Goal: Use online tool/utility: Utilize a website feature to perform a specific function

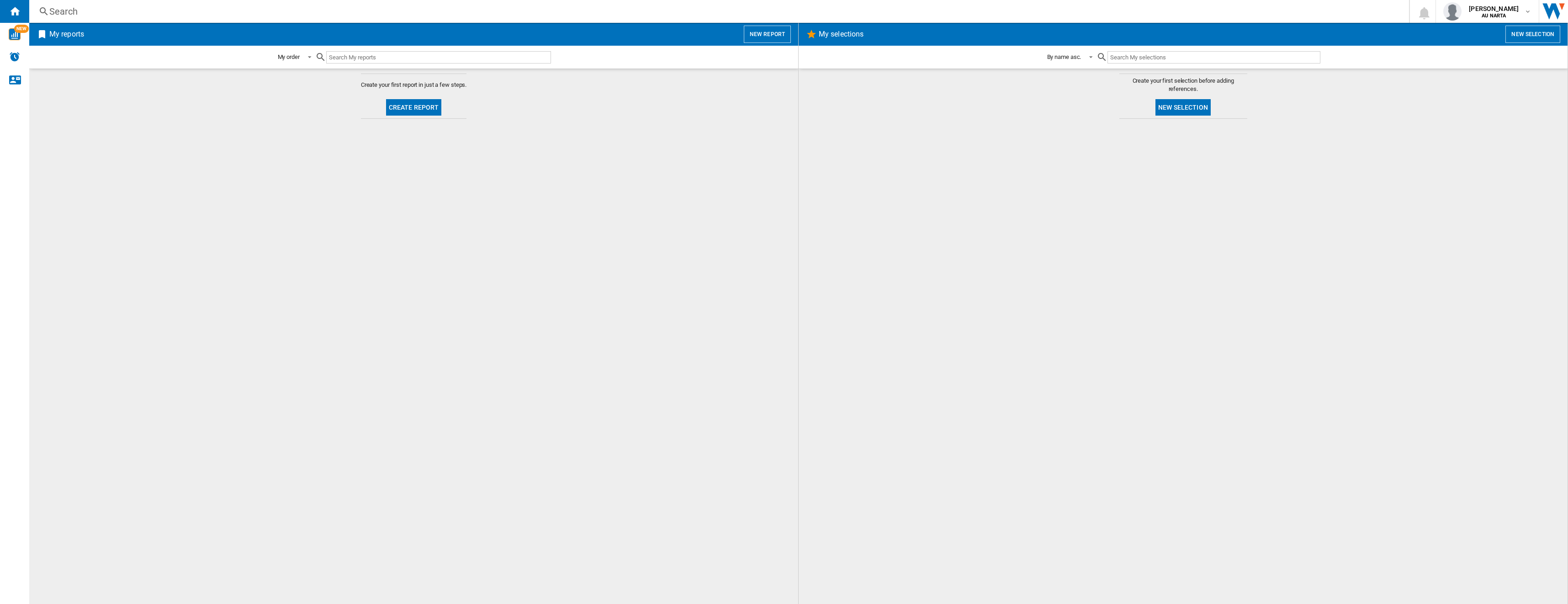
click at [357, 57] on input "text" at bounding box center [438, 57] width 225 height 12
type input "z50"
click at [429, 110] on button "Create report" at bounding box center [414, 107] width 56 height 16
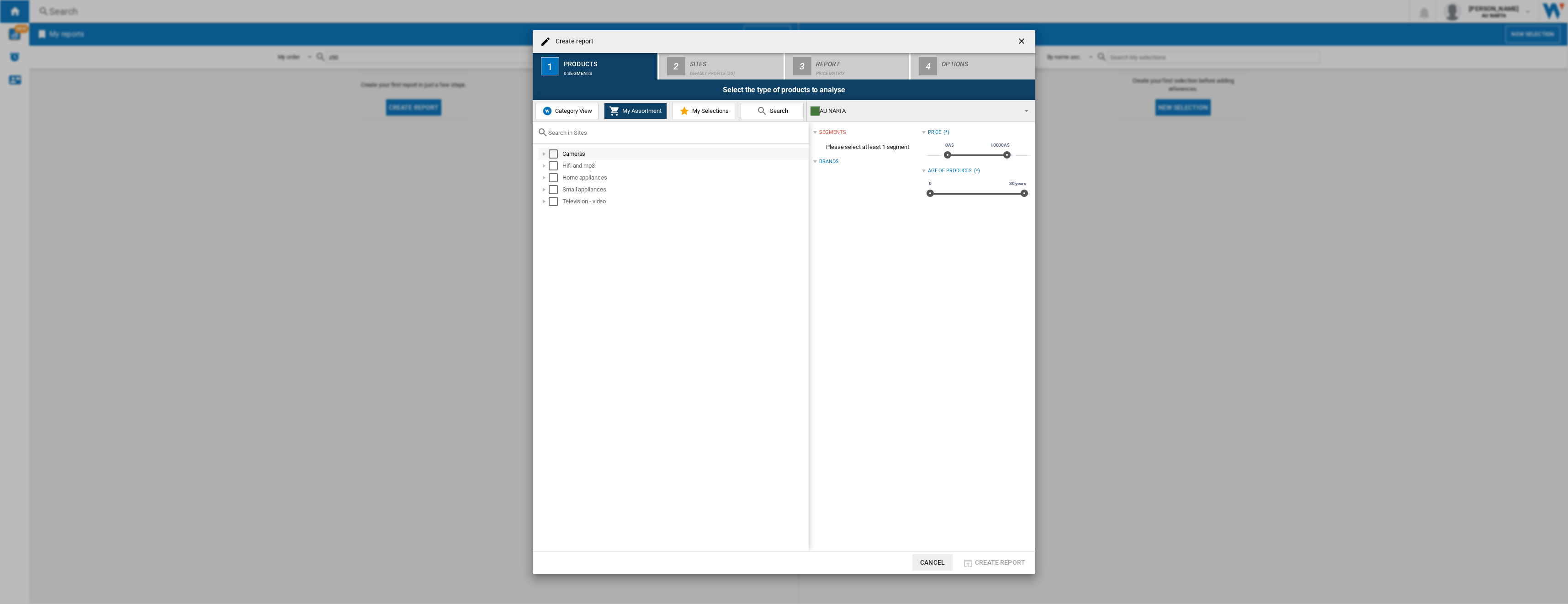
click at [553, 153] on div "Select" at bounding box center [553, 153] width 9 height 9
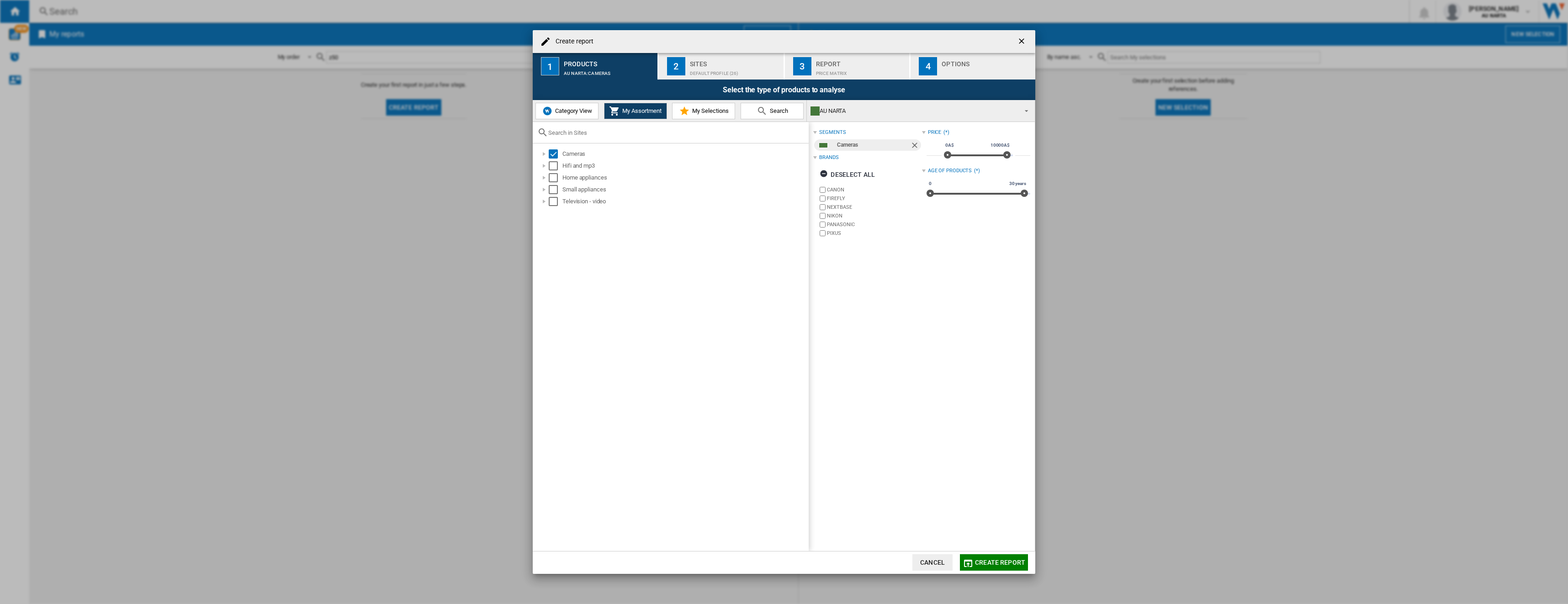
click at [581, 275] on span "Create report" at bounding box center [1000, 563] width 51 height 7
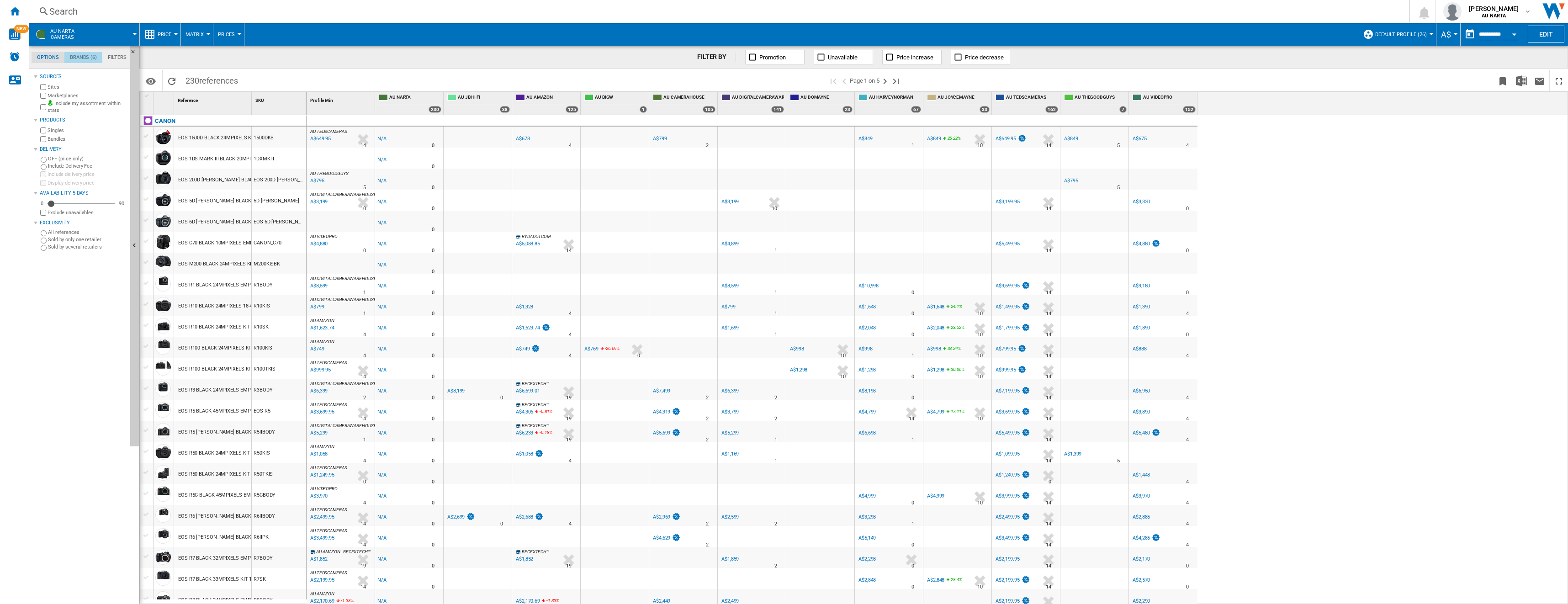
click at [74, 57] on md-tab-item "Brands (6)" at bounding box center [83, 58] width 38 height 11
drag, startPoint x: 47, startPoint y: 95, endPoint x: 45, endPoint y: 102, distance: 7.3
click at [47, 96] on label "CANON" at bounding box center [82, 97] width 88 height 9
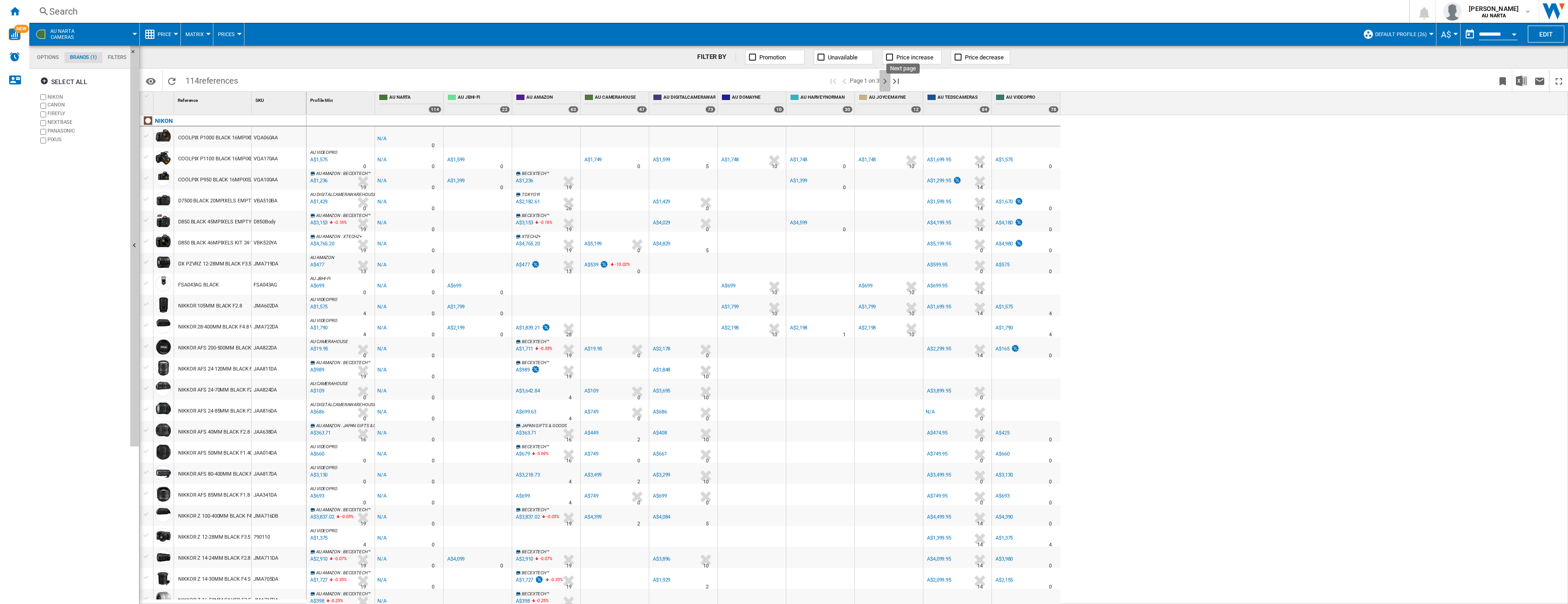
click at [581, 83] on ng-md-icon "Next page" at bounding box center [885, 82] width 11 height 11
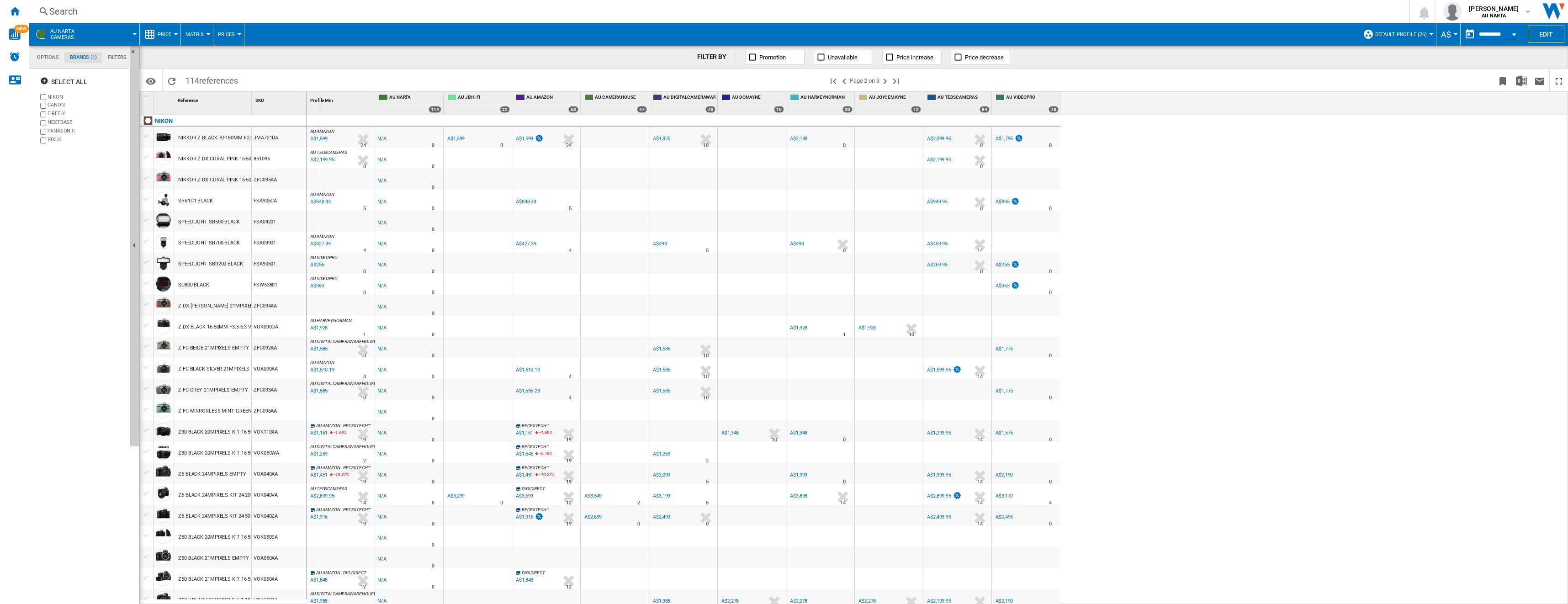
drag, startPoint x: 251, startPoint y: 100, endPoint x: 320, endPoint y: 102, distance: 69.0
click at [320, 102] on div "1 Reference 1 SKU 1 NIKON NIKKOR Z BLACK 70-180MM F2.8 JMA721DA NIKKOR Z DX COR…" at bounding box center [854, 348] width 1428 height 512
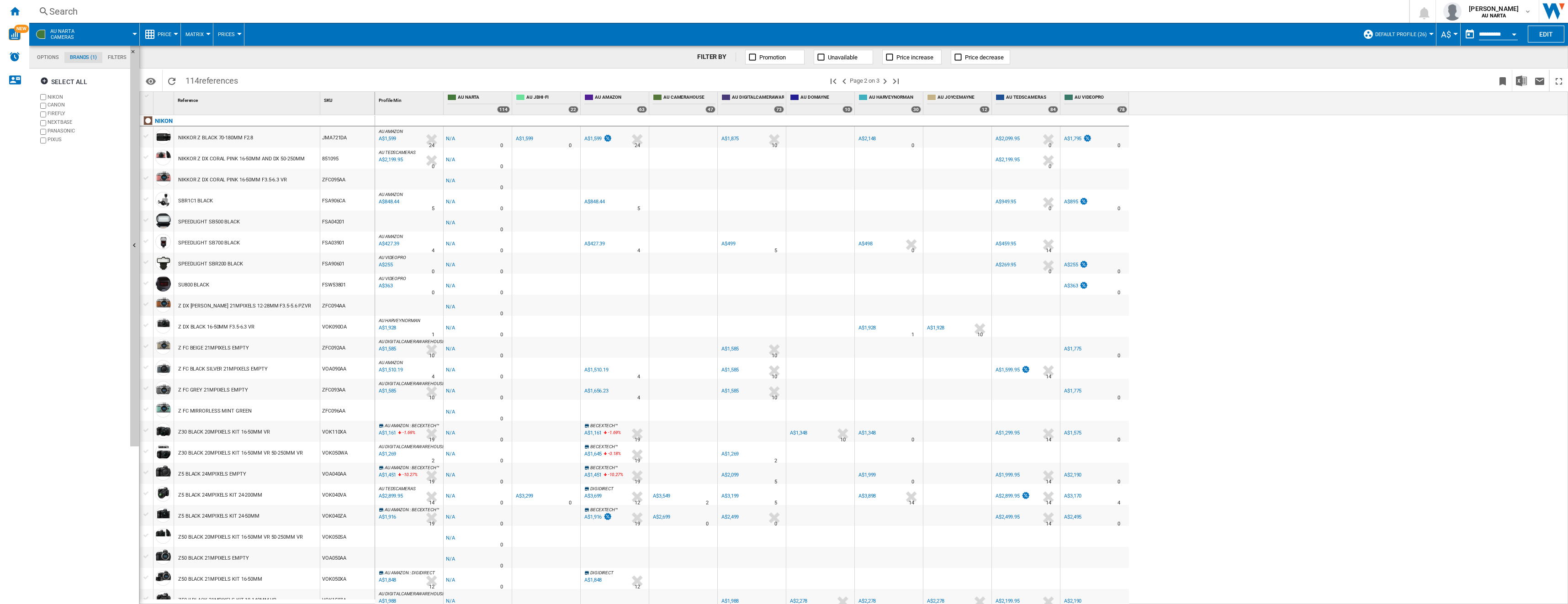
click at [206, 35] on div at bounding box center [209, 34] width 5 height 2
click at [208, 56] on span "Matrix" at bounding box center [198, 57] width 19 height 9
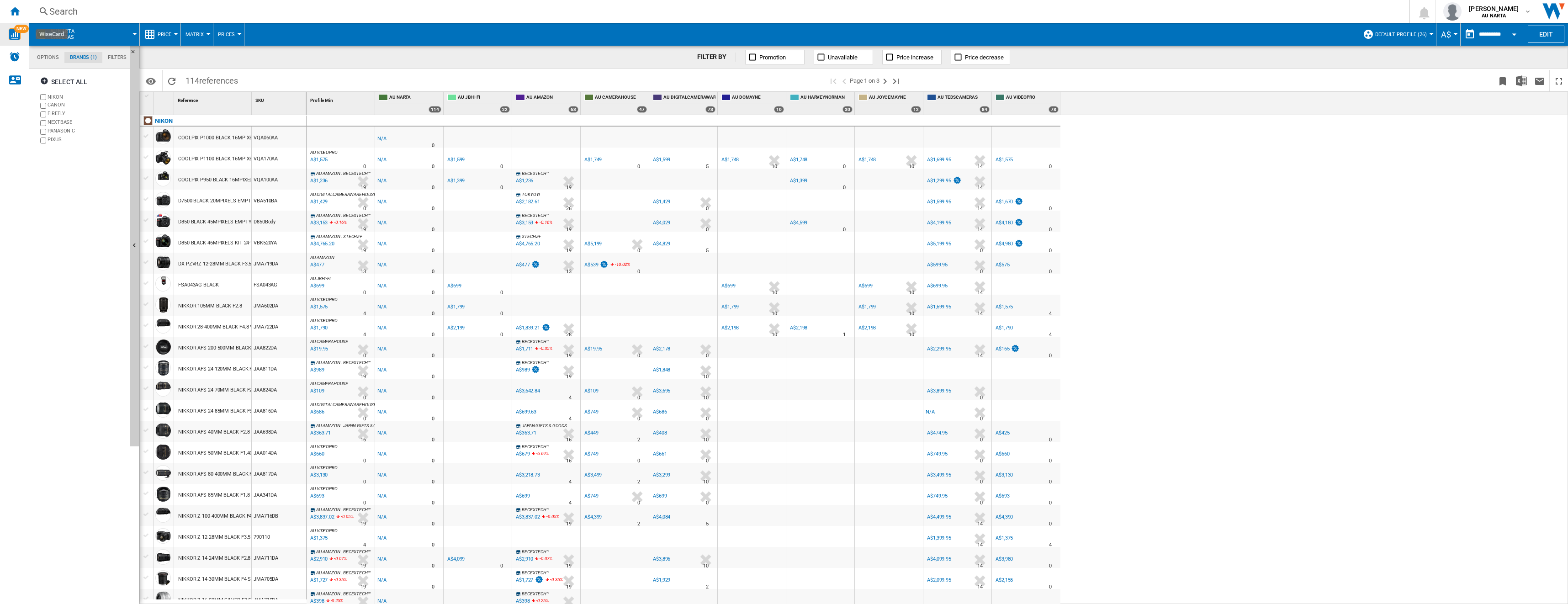
click at [15, 32] on img "WiseCard" at bounding box center [15, 35] width 12 height 12
click at [16, 9] on ng-md-icon "Home" at bounding box center [15, 11] width 11 height 11
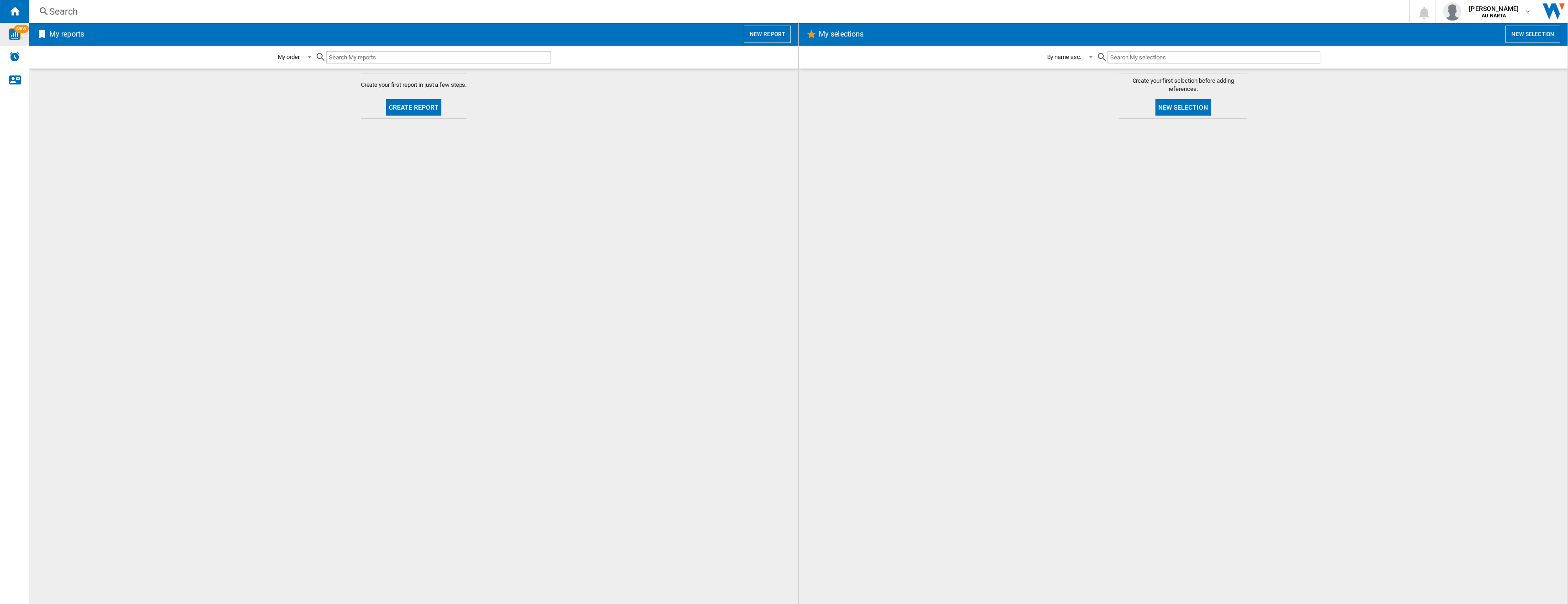
click at [581, 56] on input "text" at bounding box center [1213, 57] width 212 height 12
click at [420, 105] on button "Create report" at bounding box center [414, 107] width 56 height 16
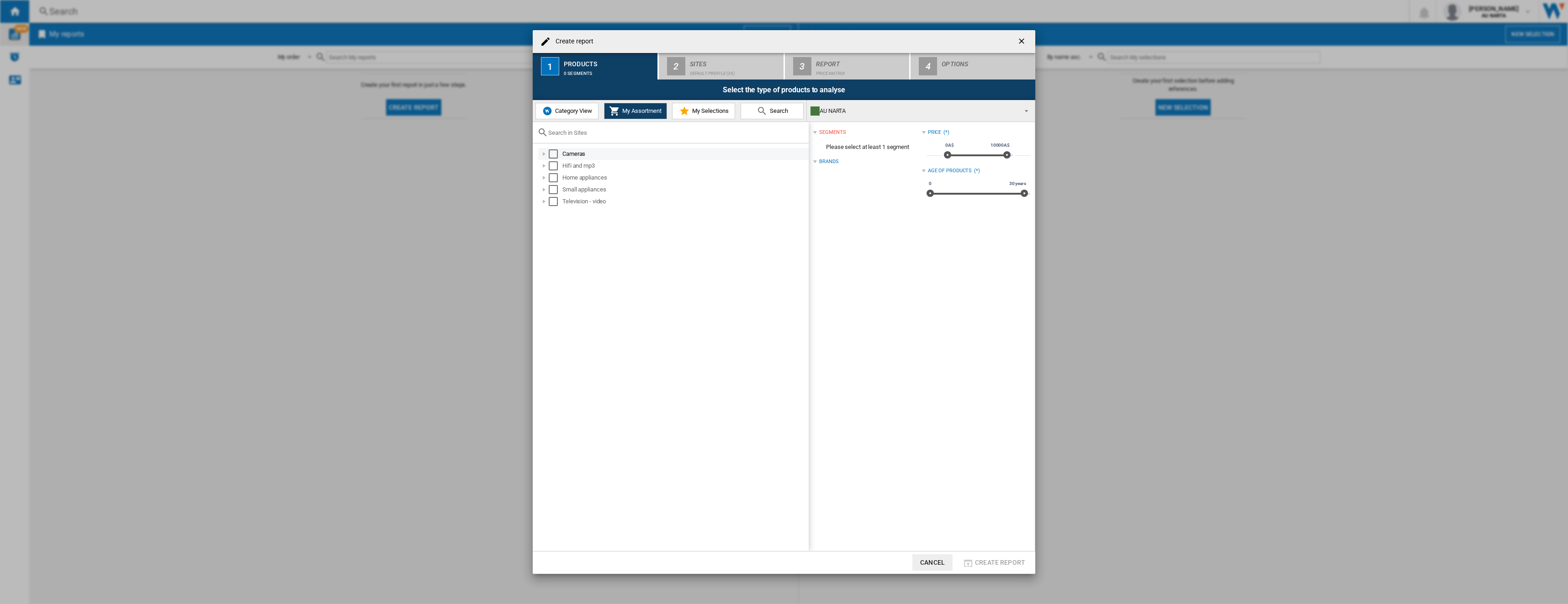
click at [542, 155] on div "Create report ..." at bounding box center [544, 153] width 9 height 9
click at [561, 166] on div "Select" at bounding box center [563, 166] width 9 height 9
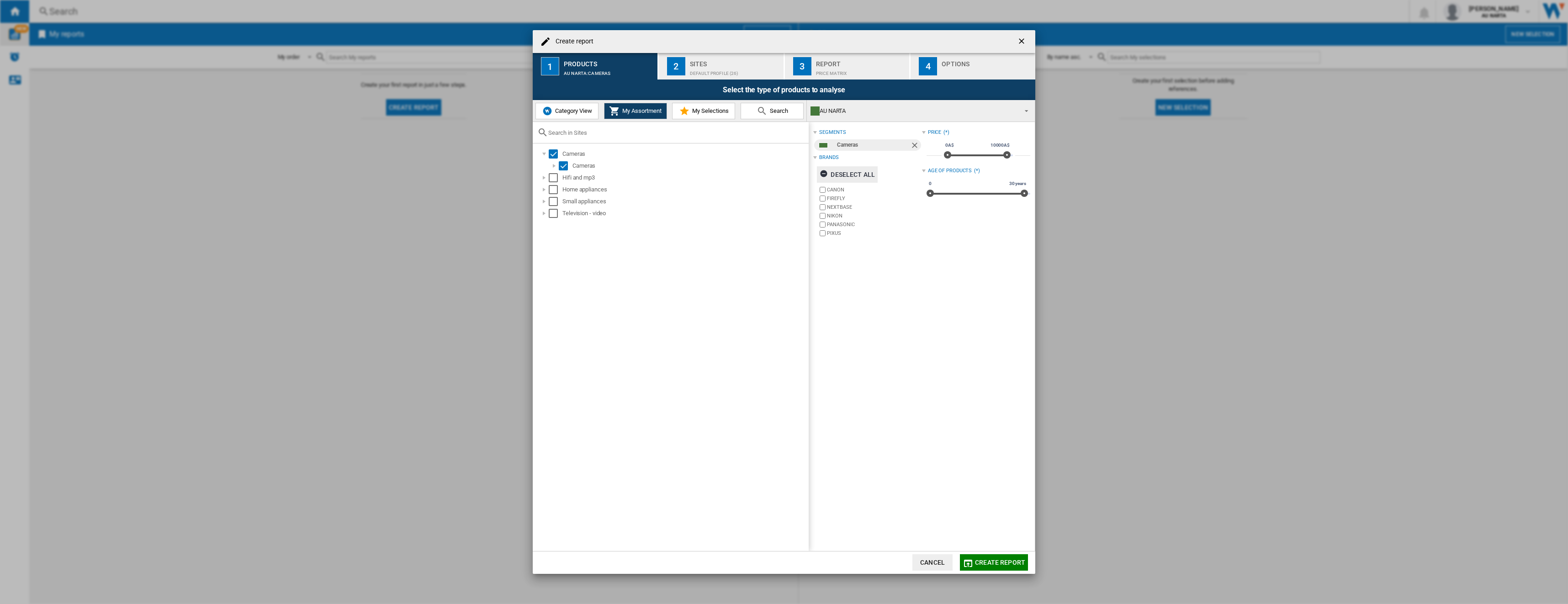
click at [581, 173] on ng-md-icon "Create report ..." at bounding box center [825, 175] width 11 height 11
click at [581, 275] on span "Create report" at bounding box center [1000, 563] width 51 height 7
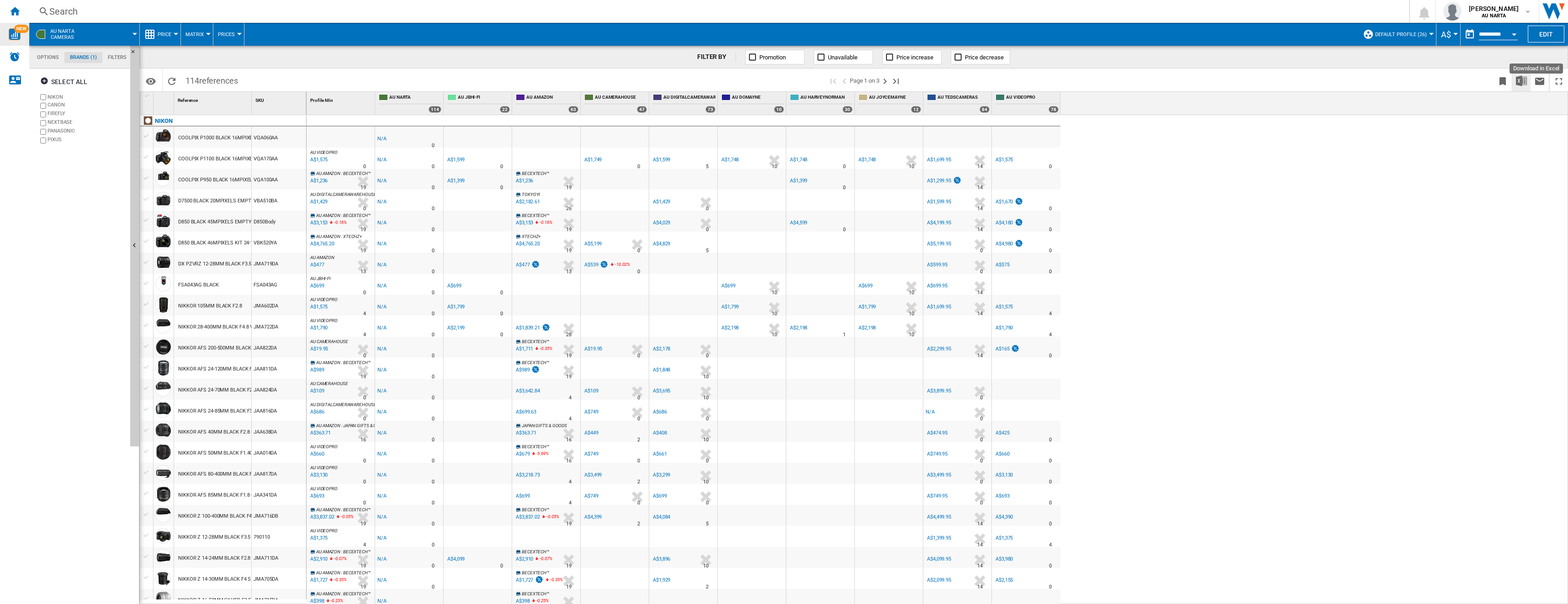
click at [581, 80] on img "Download in Excel" at bounding box center [1521, 81] width 11 height 11
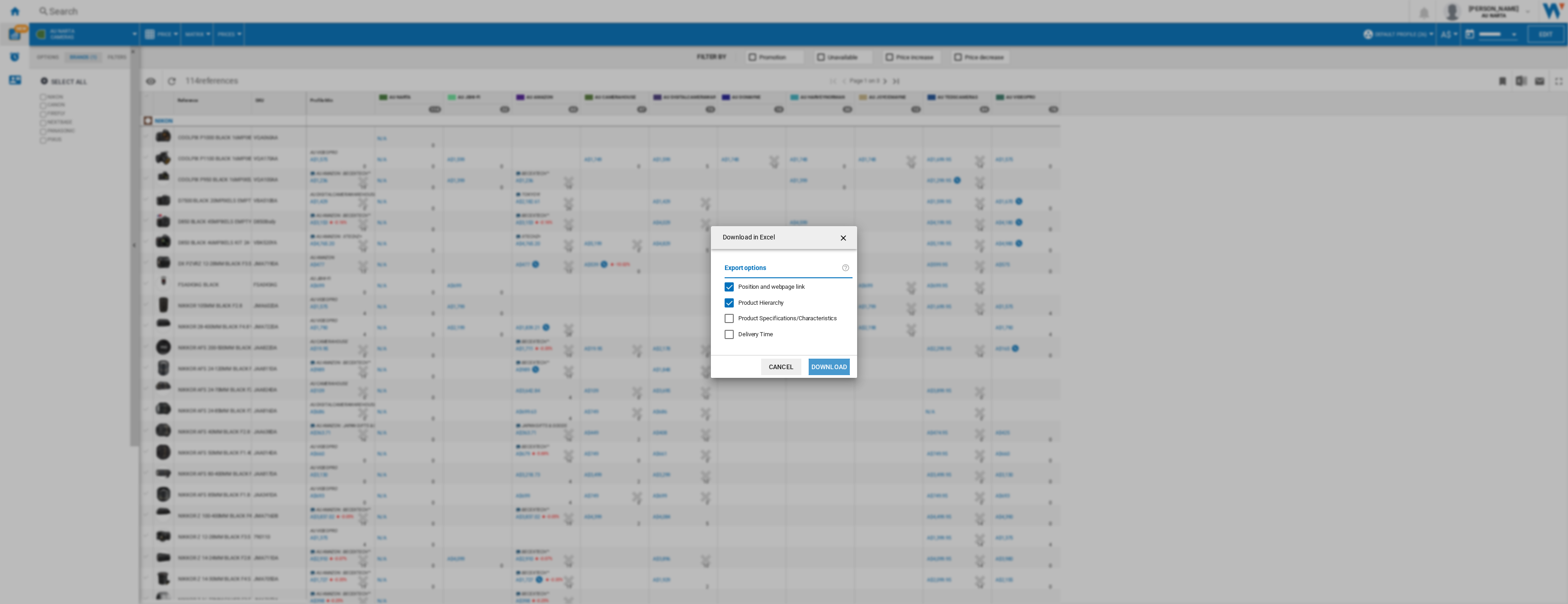
click at [581, 275] on button "Download" at bounding box center [830, 367] width 41 height 16
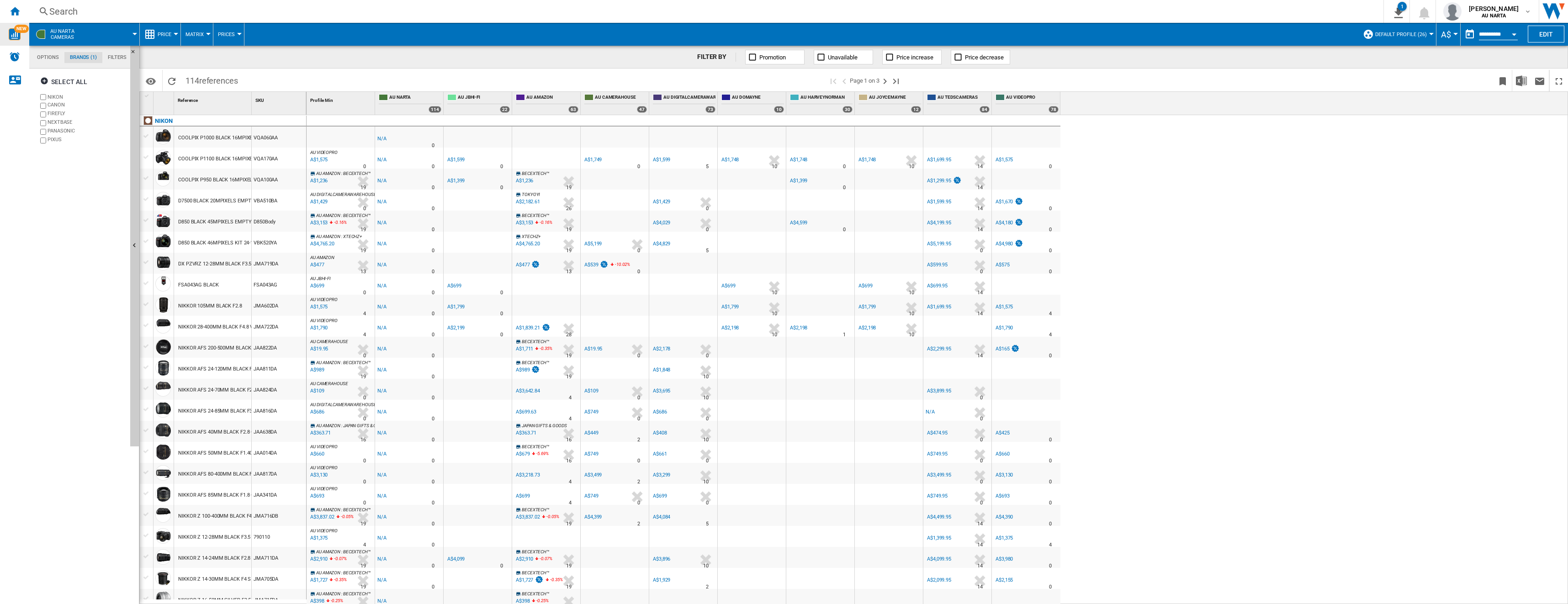
click at [201, 36] on span "Matrix" at bounding box center [195, 35] width 18 height 6
click at [270, 54] on md-backdrop at bounding box center [784, 302] width 1568 height 604
click at [177, 37] on md-menu "Price Price Price Matrix Price Ranking Analytics Base 100 Shared references Cov…" at bounding box center [161, 35] width 41 height 23
click at [177, 36] on md-menu "Price Price Price Matrix Price Ranking Analytics Base 100 Shared references Cov…" at bounding box center [161, 35] width 41 height 23
click at [581, 34] on div "Open calendar" at bounding box center [1514, 35] width 5 height 2
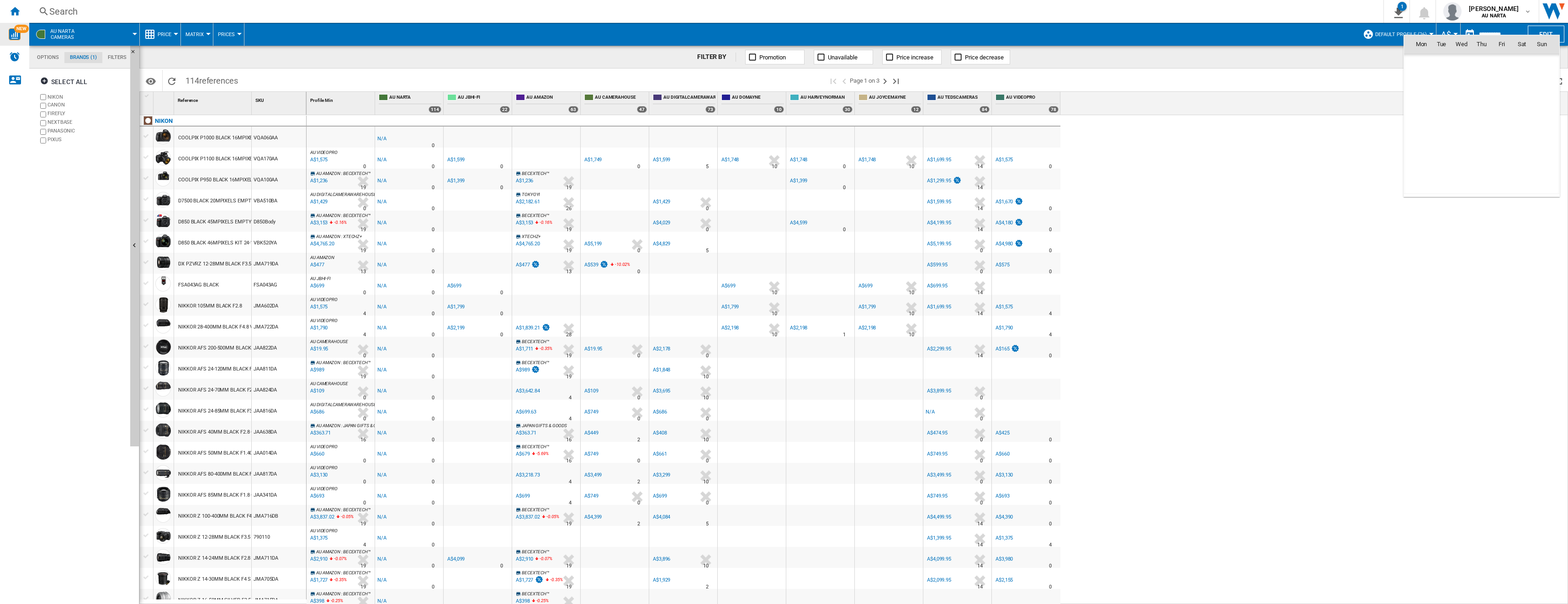
scroll to position [4360, 0]
click at [581, 35] on div "Mon Tue Wed Thu Fri Sat [DATE] 1 2 3 4 5 6 7 8 9 10 11 12 13 14 15 16 17 18 19 …" at bounding box center [1482, 116] width 156 height 162
click at [581, 34] on div "Open calendar" at bounding box center [1514, 35] width 5 height 2
click at [581, 105] on span "1" at bounding box center [1502, 103] width 18 height 18
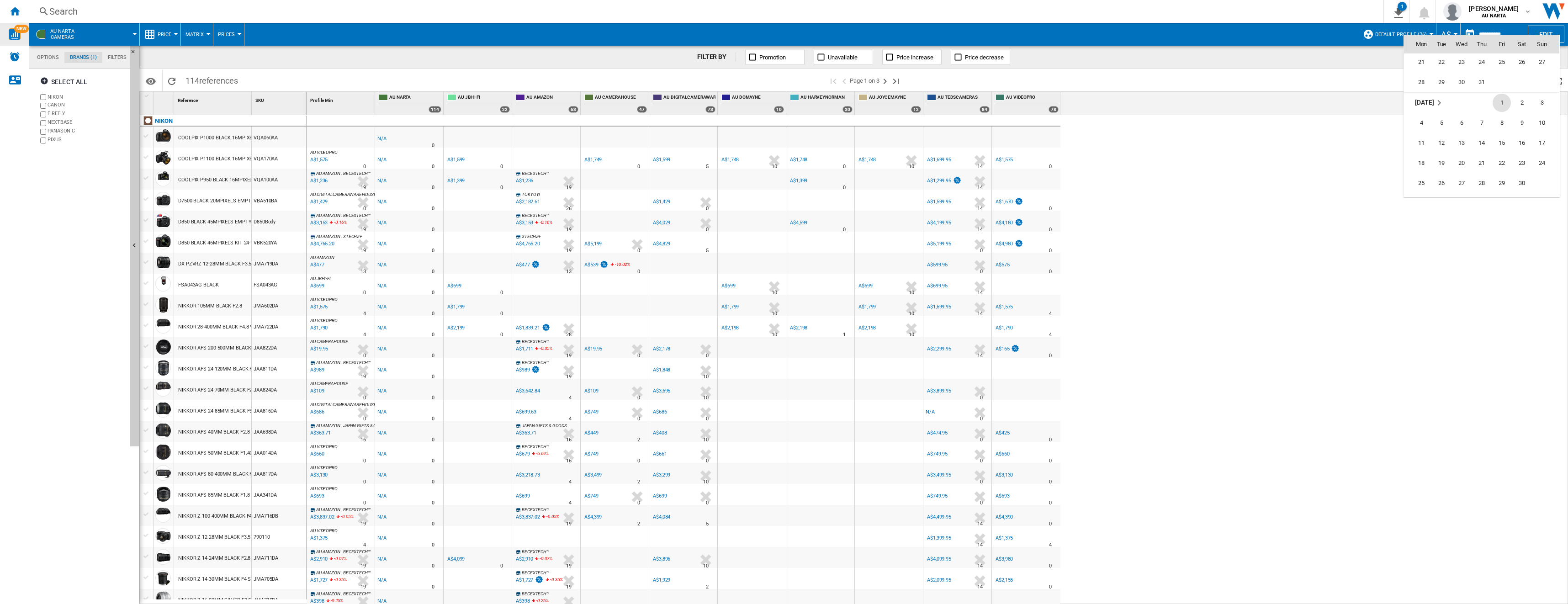
type input "**********"
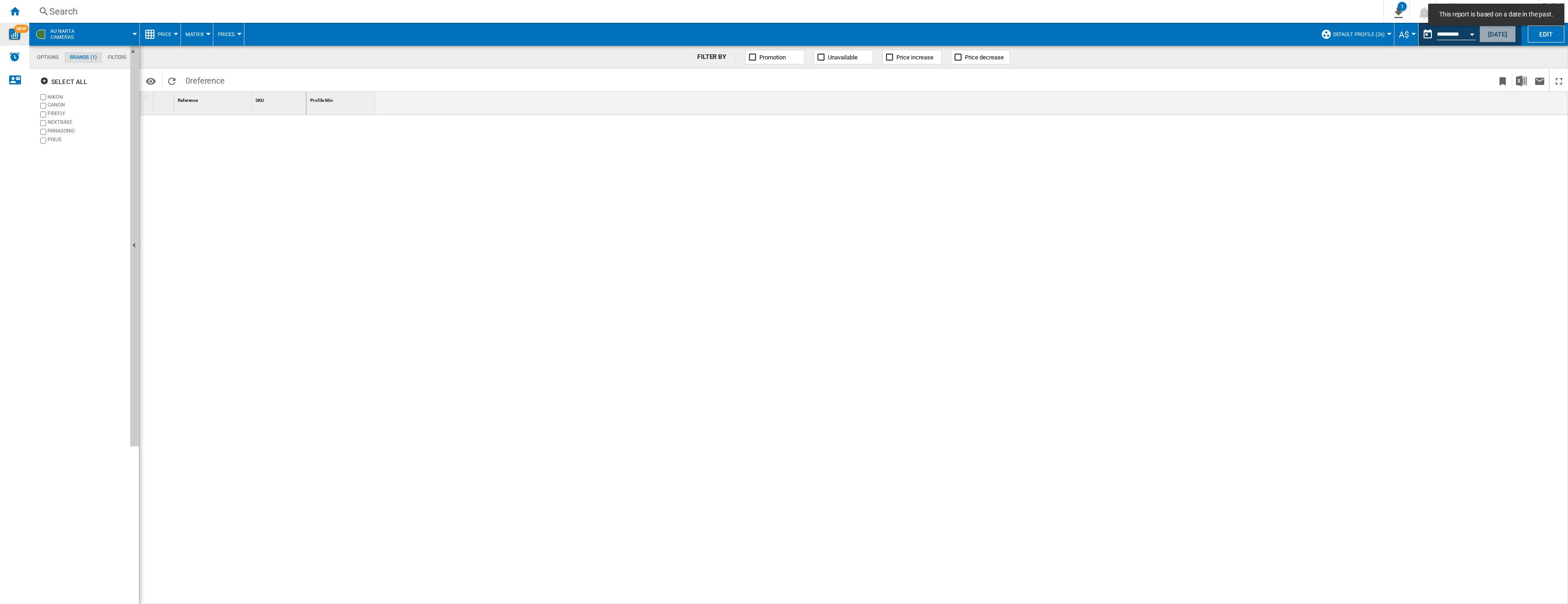
click at [581, 38] on button "[DATE]" at bounding box center [1497, 34] width 37 height 17
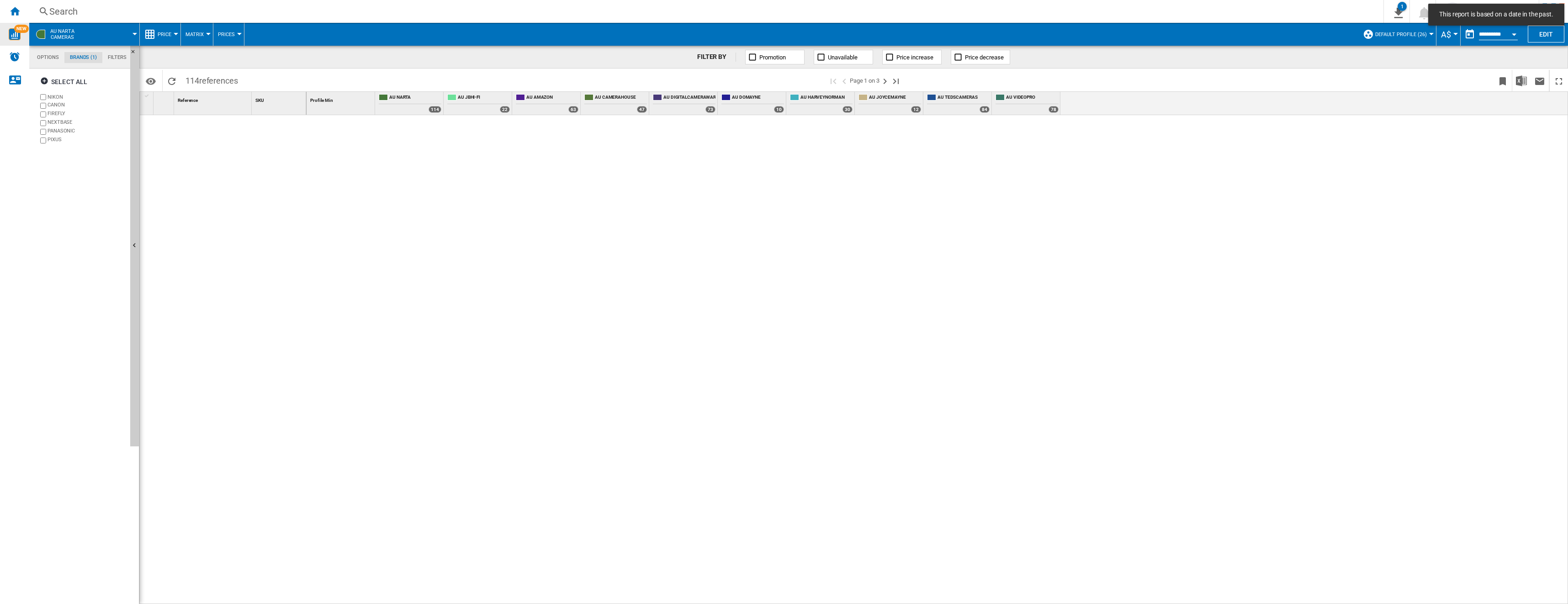
click at [581, 36] on button "Open calendar" at bounding box center [1514, 33] width 16 height 16
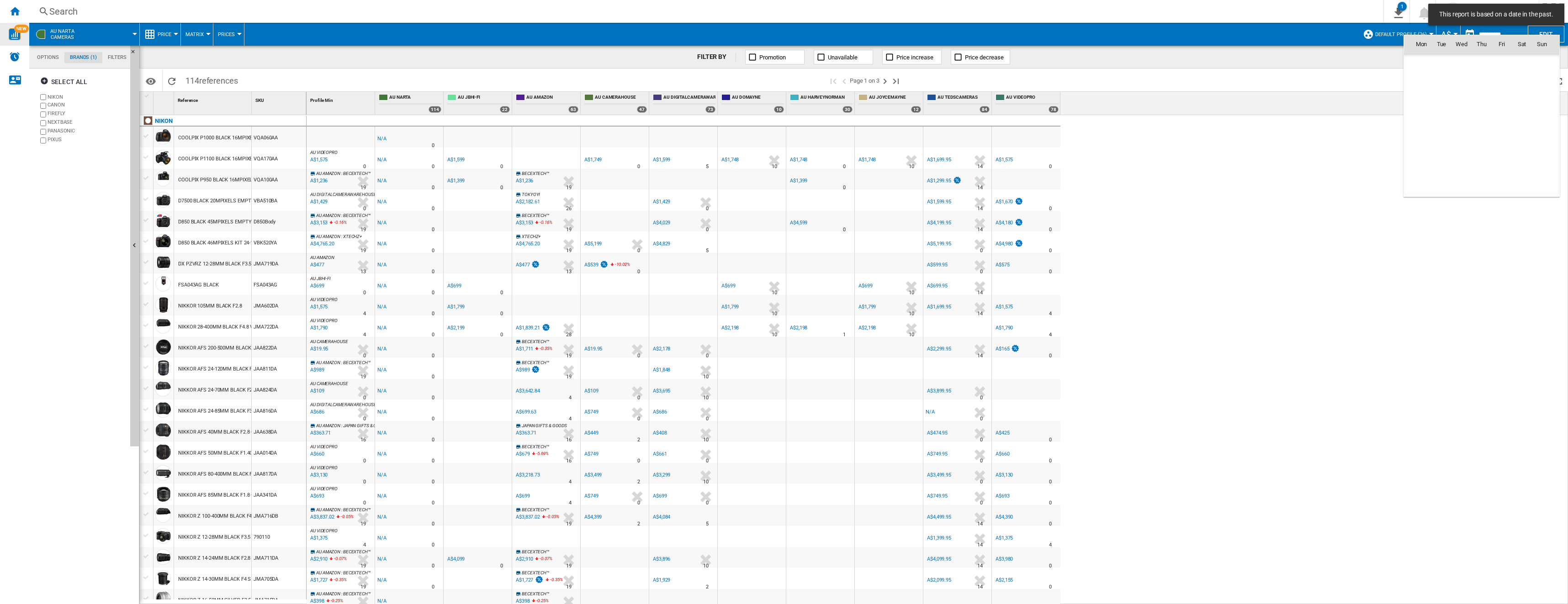
scroll to position [4360, 0]
click at [581, 38] on div at bounding box center [784, 302] width 1568 height 604
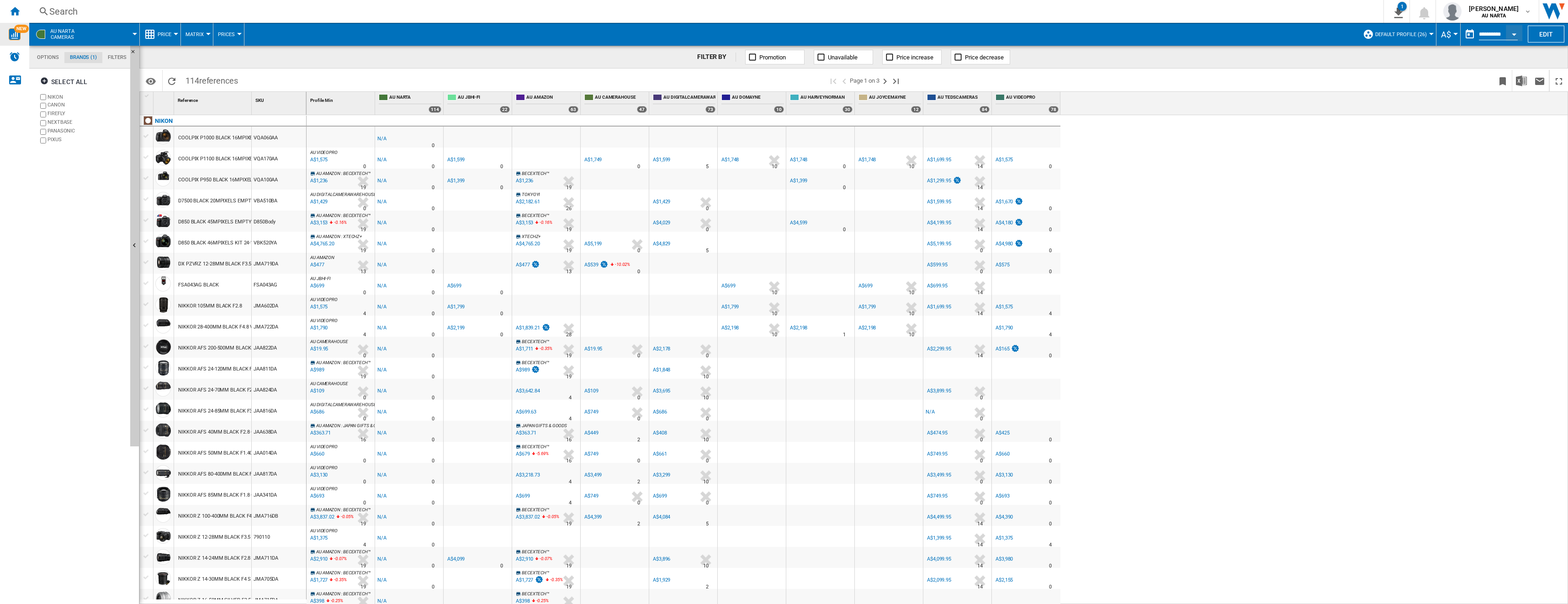
scroll to position [0, 0]
click at [581, 35] on div "Open calendar" at bounding box center [1514, 35] width 5 height 2
click at [581, 164] on span "22" at bounding box center [1502, 163] width 18 height 18
type input "**********"
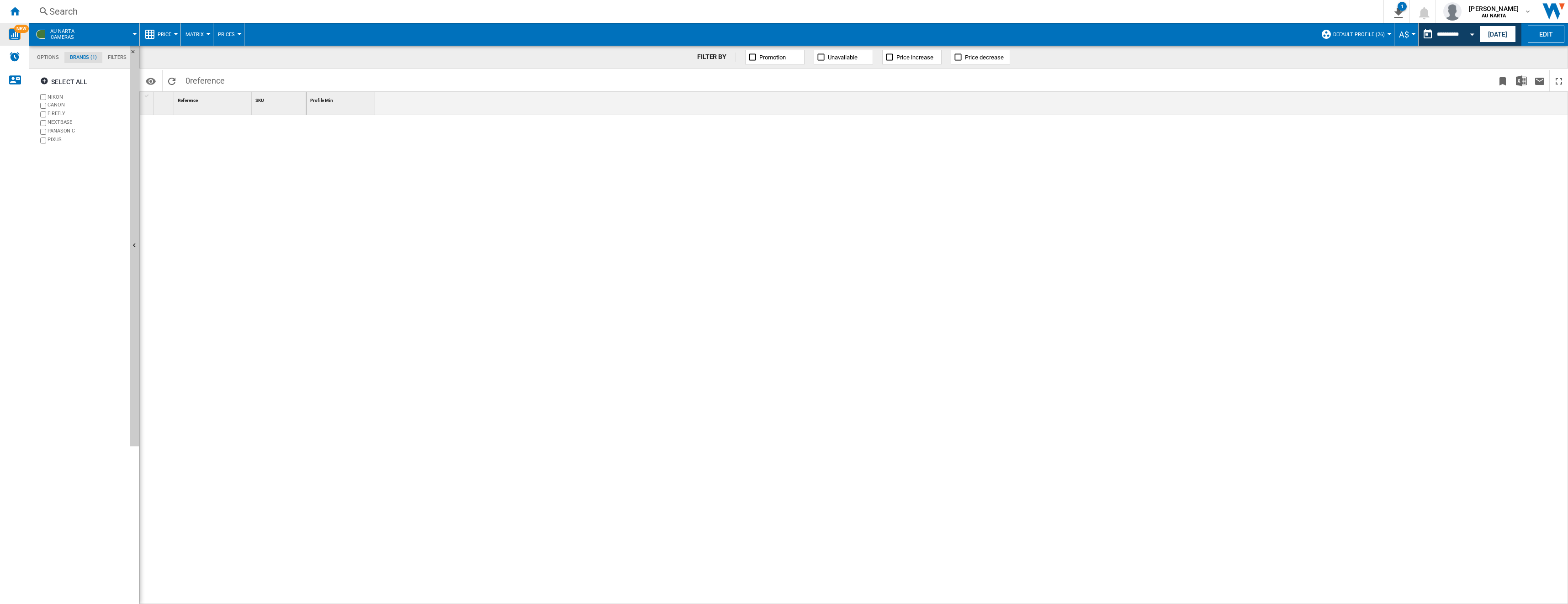
click at [581, 182] on div at bounding box center [937, 360] width 1262 height 490
click at [581, 37] on button "Open calendar" at bounding box center [1472, 33] width 16 height 16
click at [14, 11] on div at bounding box center [784, 302] width 1568 height 604
click at [14, 11] on ng-md-icon "Home" at bounding box center [15, 11] width 11 height 11
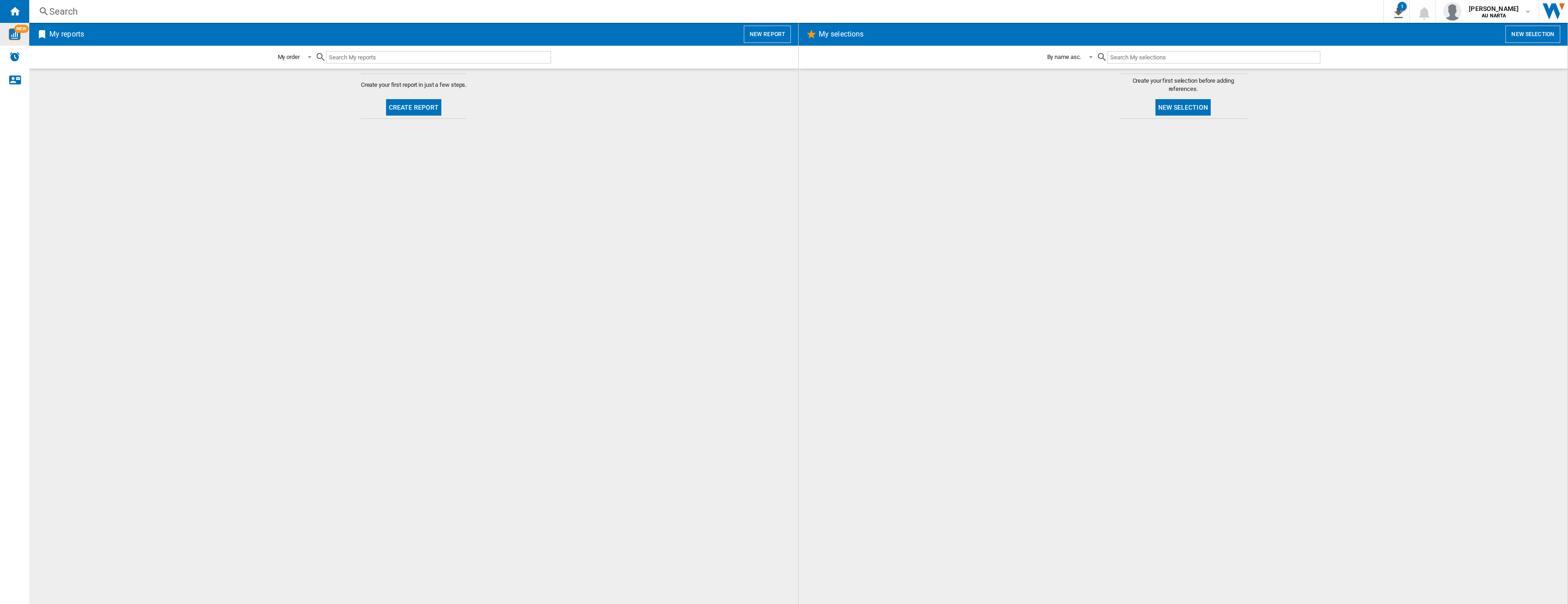
click at [419, 109] on button "Create report" at bounding box center [414, 107] width 56 height 16
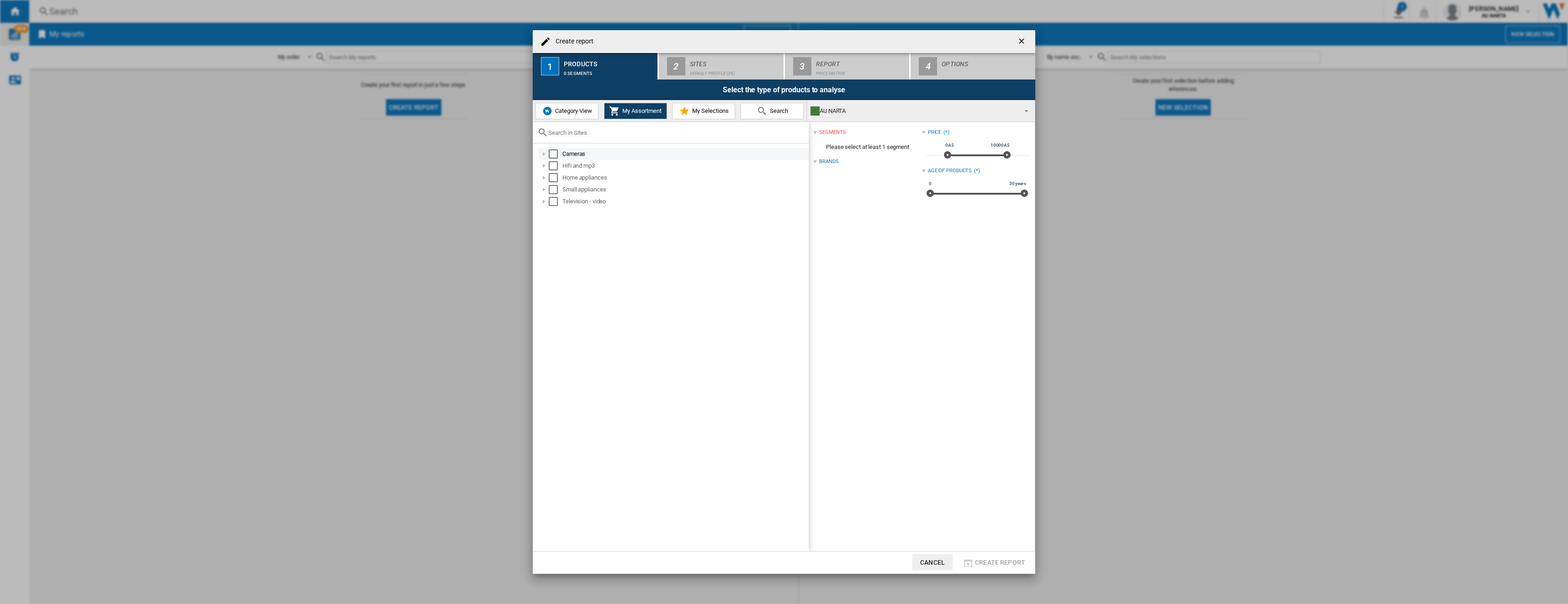
click at [556, 154] on div "Select" at bounding box center [553, 153] width 9 height 9
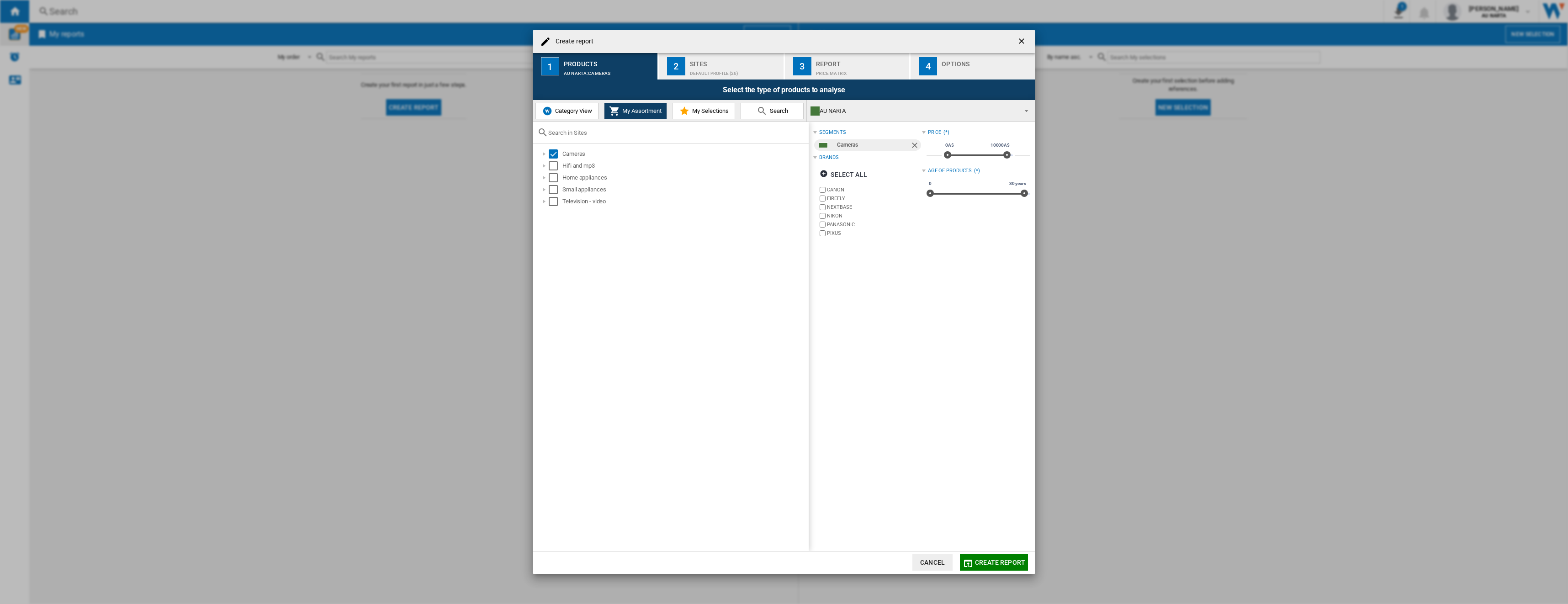
click at [581, 71] on div "Default profile (26)" at bounding box center [735, 71] width 90 height 10
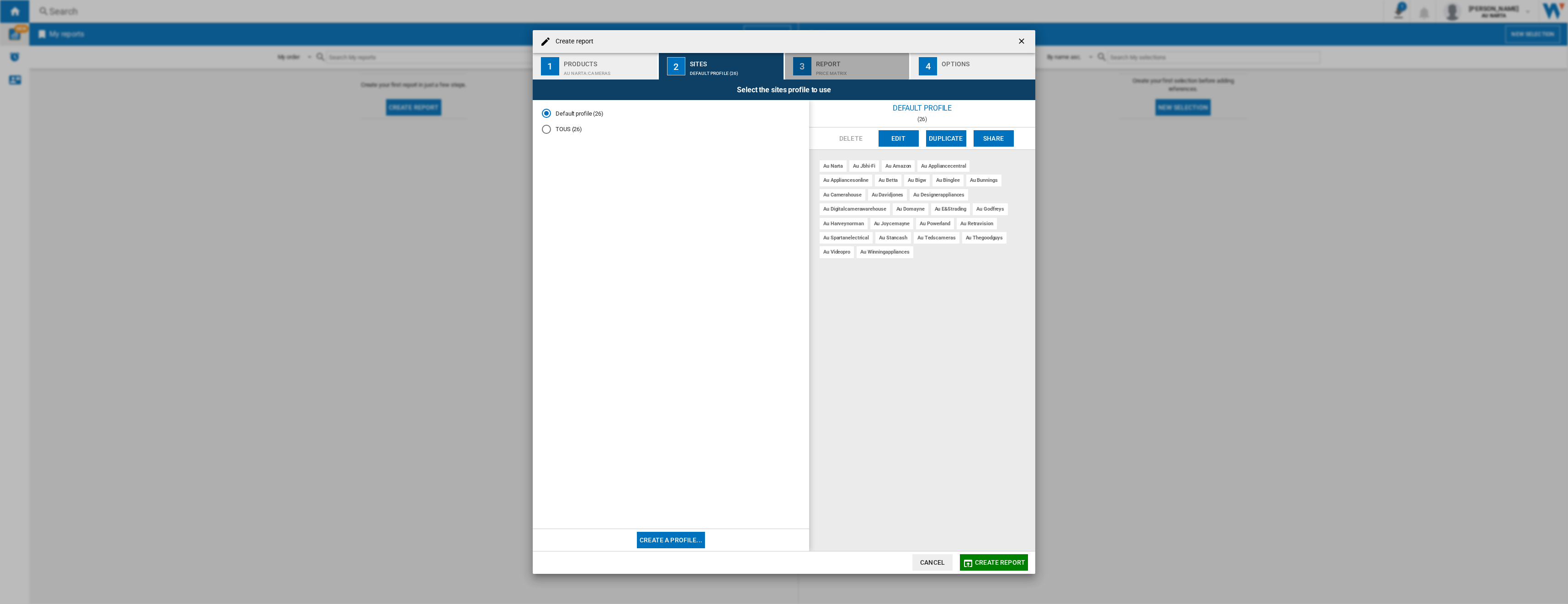
click at [581, 74] on div "Price Matrix" at bounding box center [861, 71] width 90 height 10
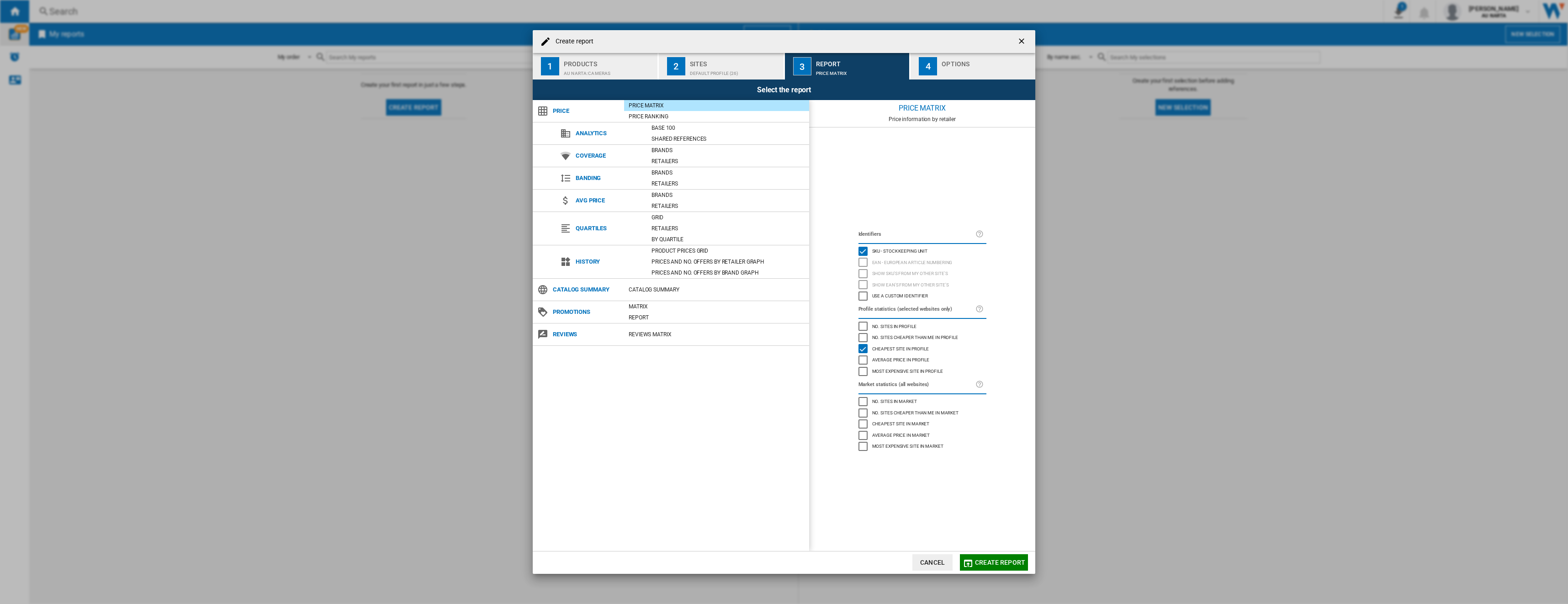
click at [581, 71] on div "Create report ..." at bounding box center [987, 71] width 90 height 10
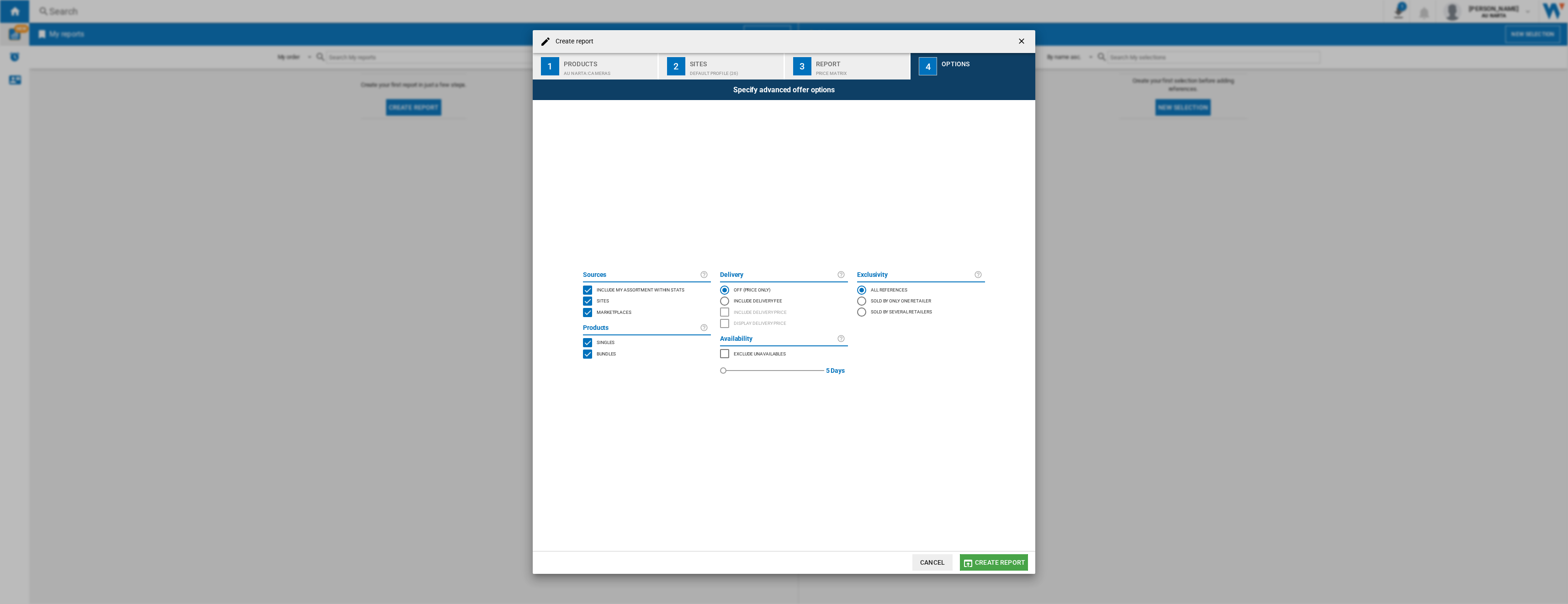
click at [581, 275] on span "Create report" at bounding box center [1000, 563] width 51 height 7
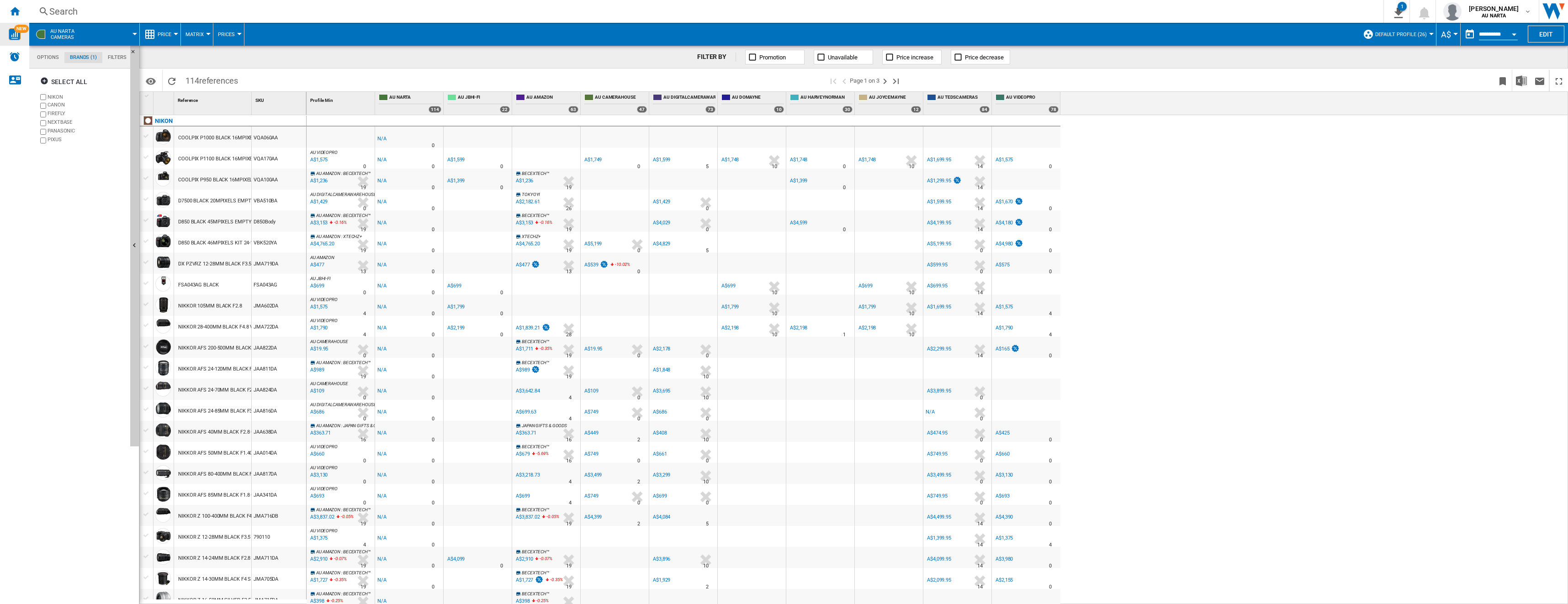
click at [228, 32] on span "Prices" at bounding box center [226, 35] width 17 height 6
click at [155, 32] on md-backdrop at bounding box center [784, 302] width 1568 height 604
click at [168, 35] on span "Price" at bounding box center [164, 35] width 14 height 6
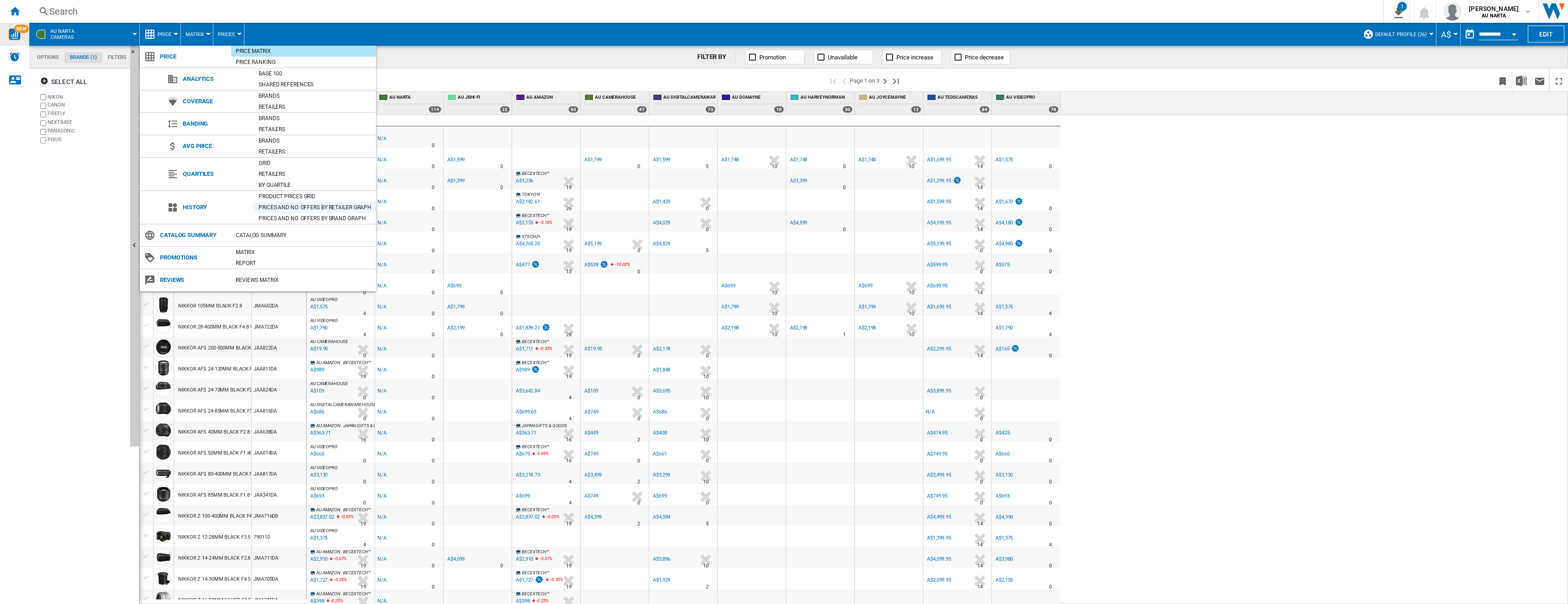
click at [319, 207] on div "Prices and No. offers by retailer graph" at bounding box center [315, 207] width 122 height 9
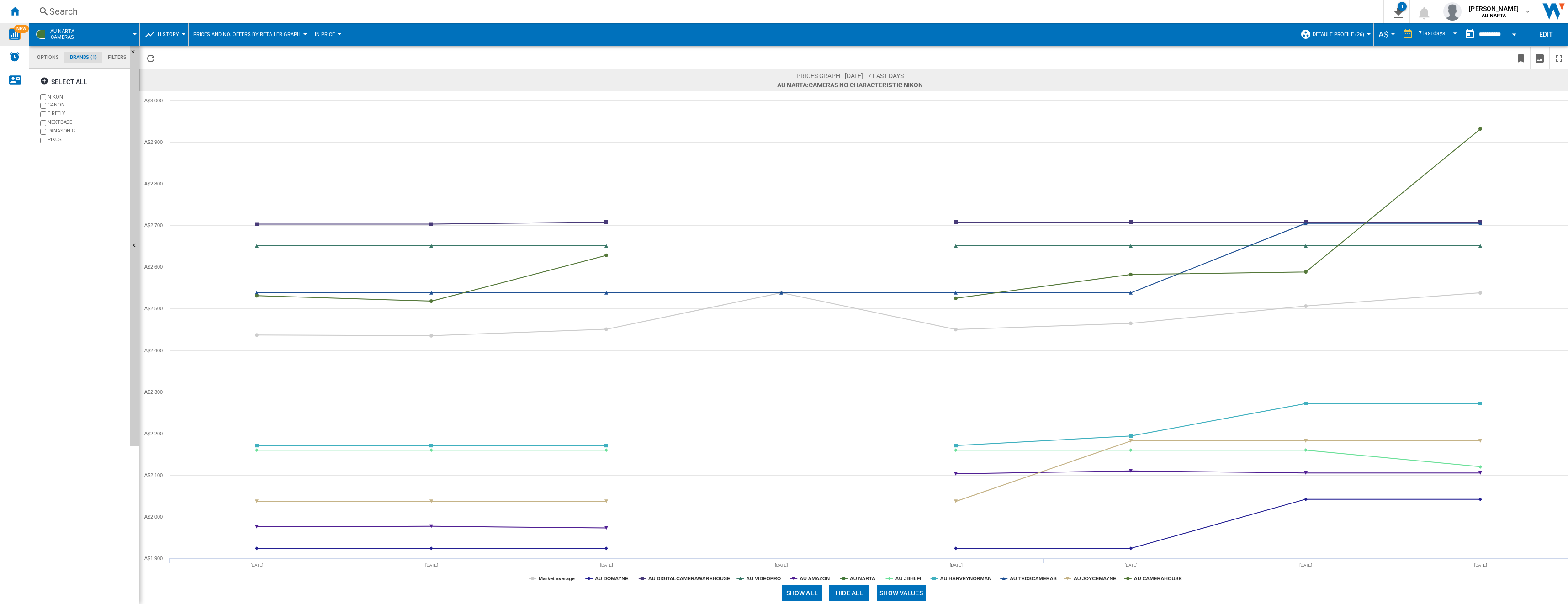
click at [272, 38] on button "Prices and No. offers by retailer graph" at bounding box center [249, 35] width 112 height 23
click at [272, 38] on md-backdrop at bounding box center [784, 302] width 1568 height 604
click at [43, 57] on md-tab-item "Options" at bounding box center [48, 58] width 33 height 11
click at [84, 58] on md-tab-item "Brands (1)" at bounding box center [83, 58] width 38 height 11
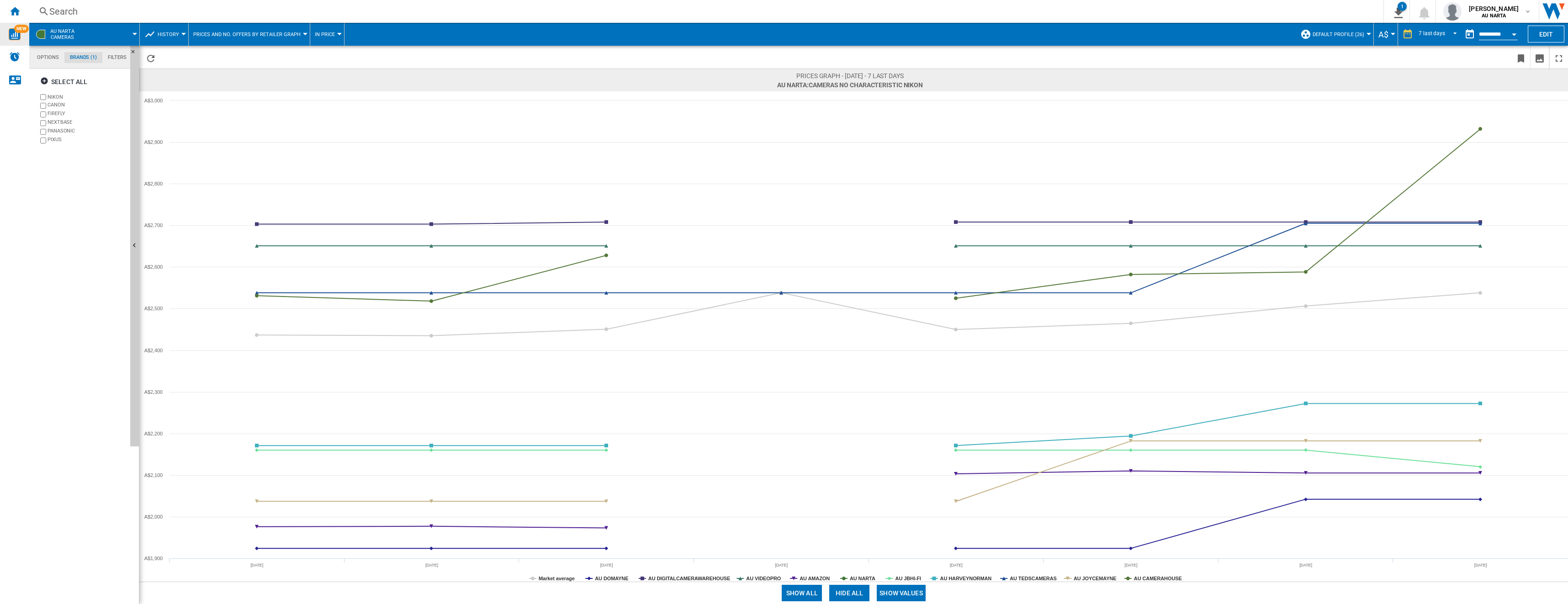
click at [112, 60] on md-tab-item "Filters" at bounding box center [117, 58] width 30 height 11
click at [47, 60] on md-tab-item "Options" at bounding box center [48, 58] width 33 height 11
click at [44, 10] on ng-md-icon at bounding box center [44, 12] width 11 height 12
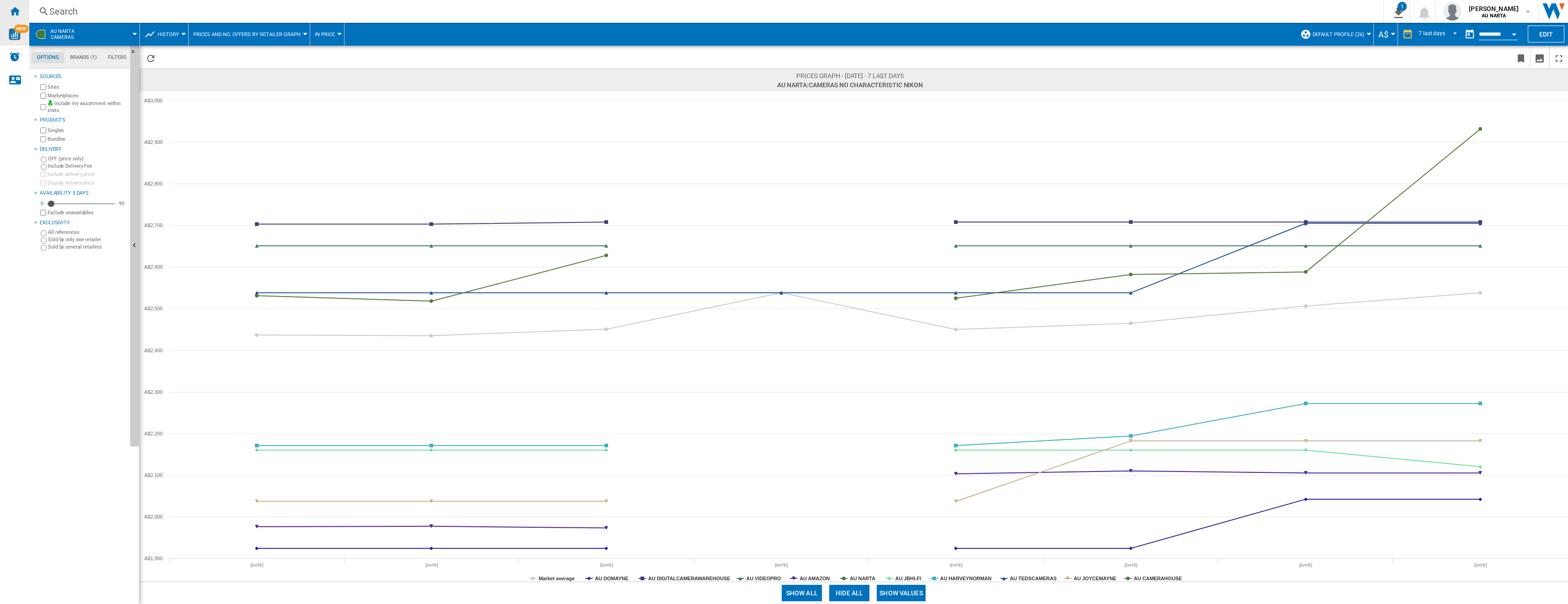
drag, startPoint x: 16, startPoint y: 9, endPoint x: 21, endPoint y: 10, distance: 5.1
click at [18, 9] on ng-md-icon "Home" at bounding box center [15, 11] width 11 height 11
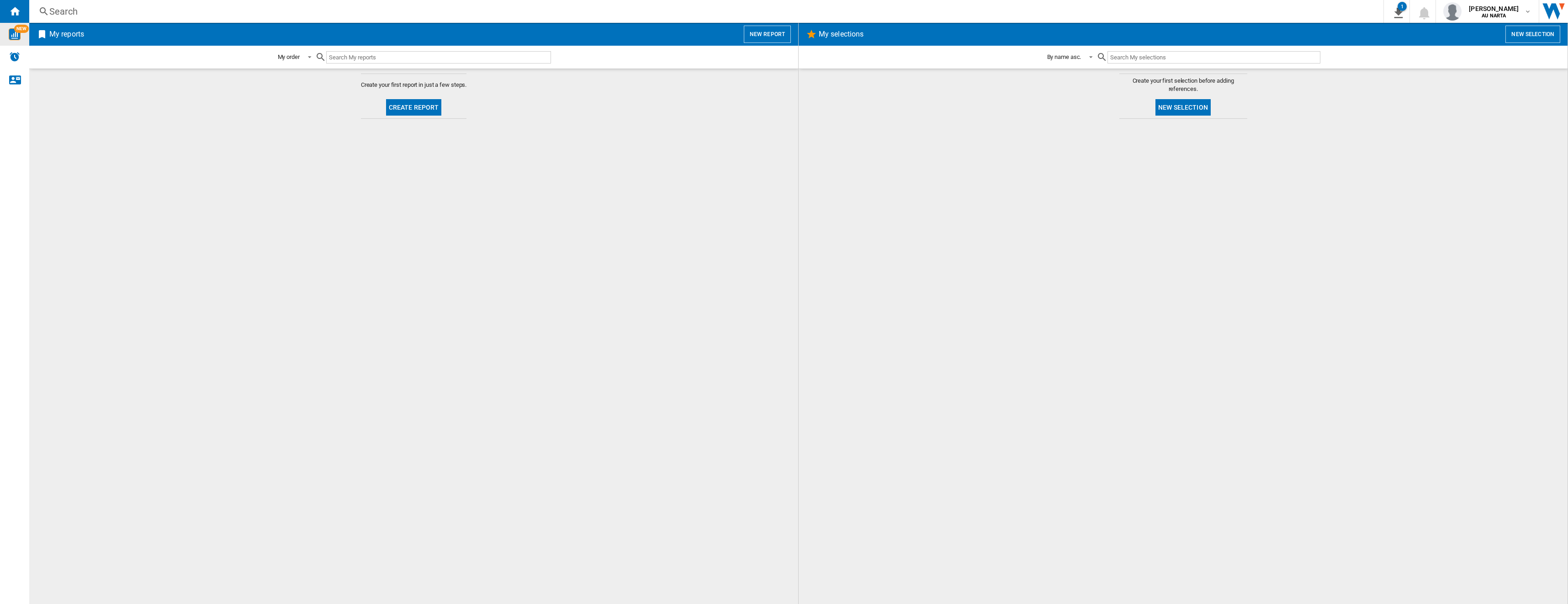
click at [379, 52] on input "text" at bounding box center [438, 57] width 225 height 12
type input "z"
click at [423, 104] on button "Create report" at bounding box center [414, 107] width 56 height 16
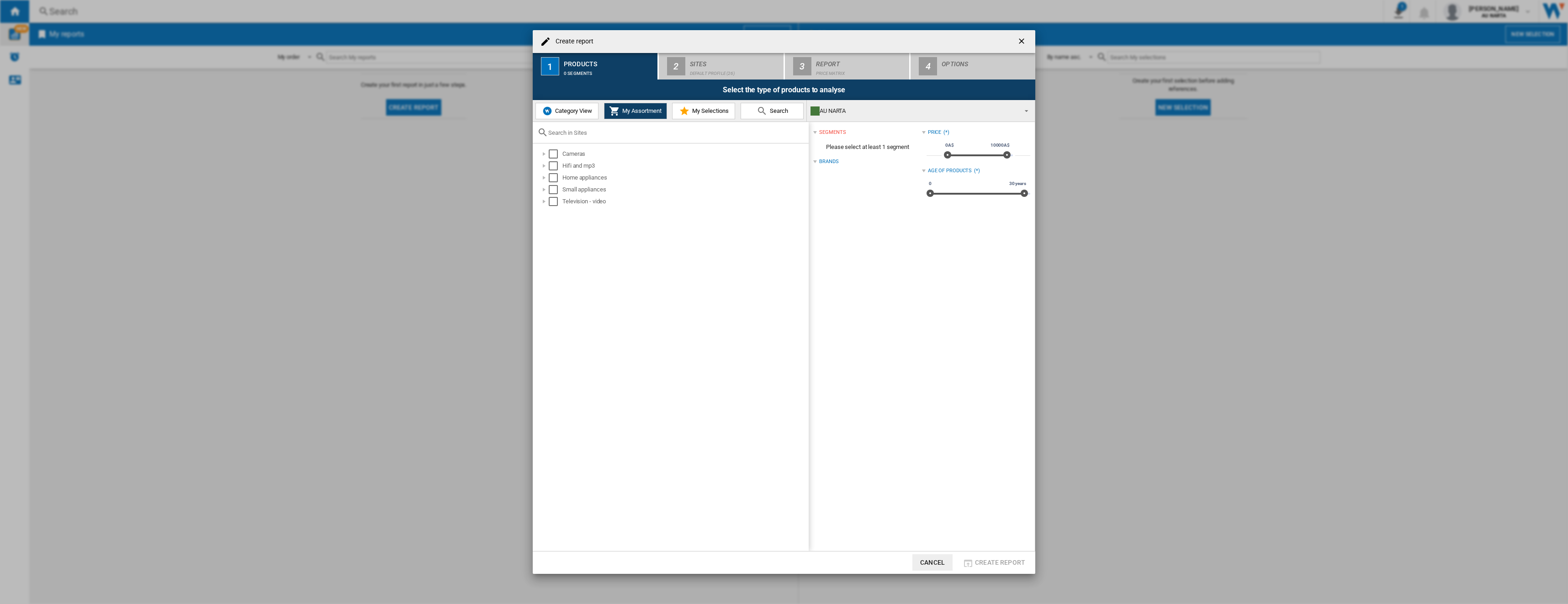
click at [581, 109] on span "Search" at bounding box center [778, 110] width 21 height 7
click at [581, 132] on input "Create report ..." at bounding box center [676, 132] width 256 height 7
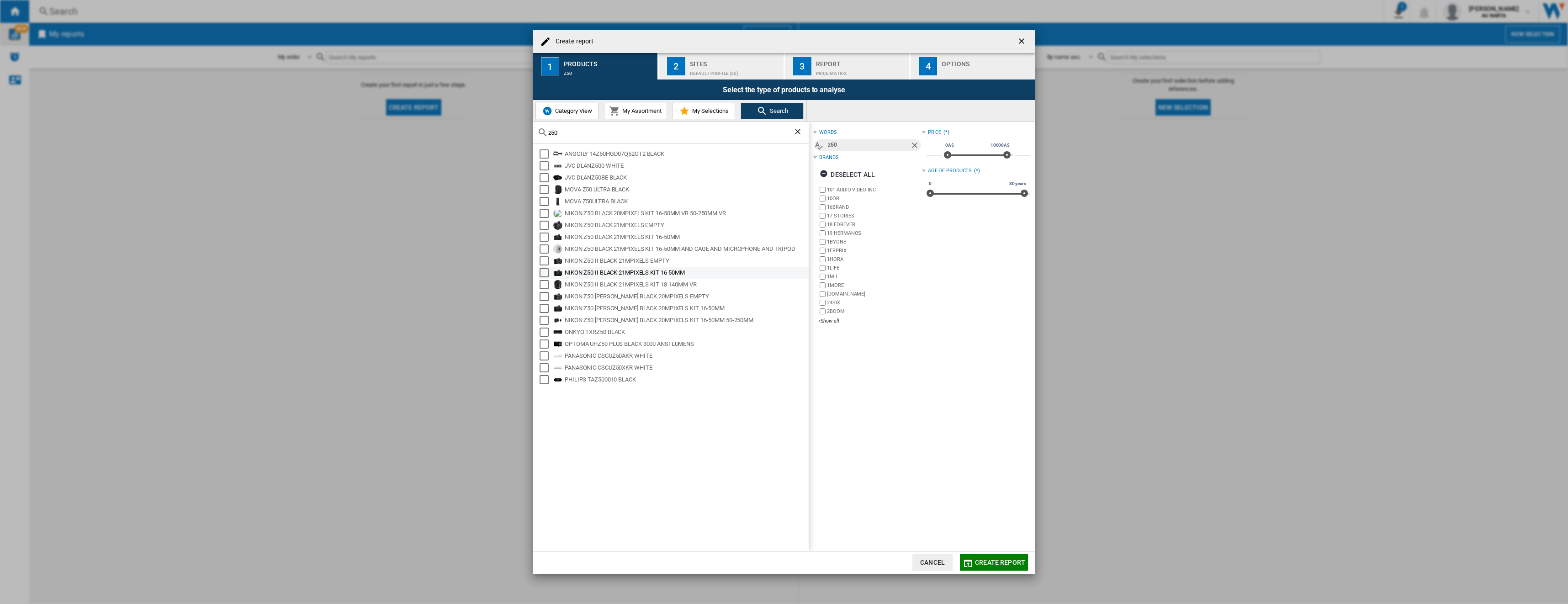
type input "z50"
click at [545, 274] on div "Select" at bounding box center [544, 273] width 9 height 9
click at [543, 275] on div "Select" at bounding box center [544, 308] width 9 height 9
click at [581, 275] on span "Create report" at bounding box center [1000, 563] width 51 height 7
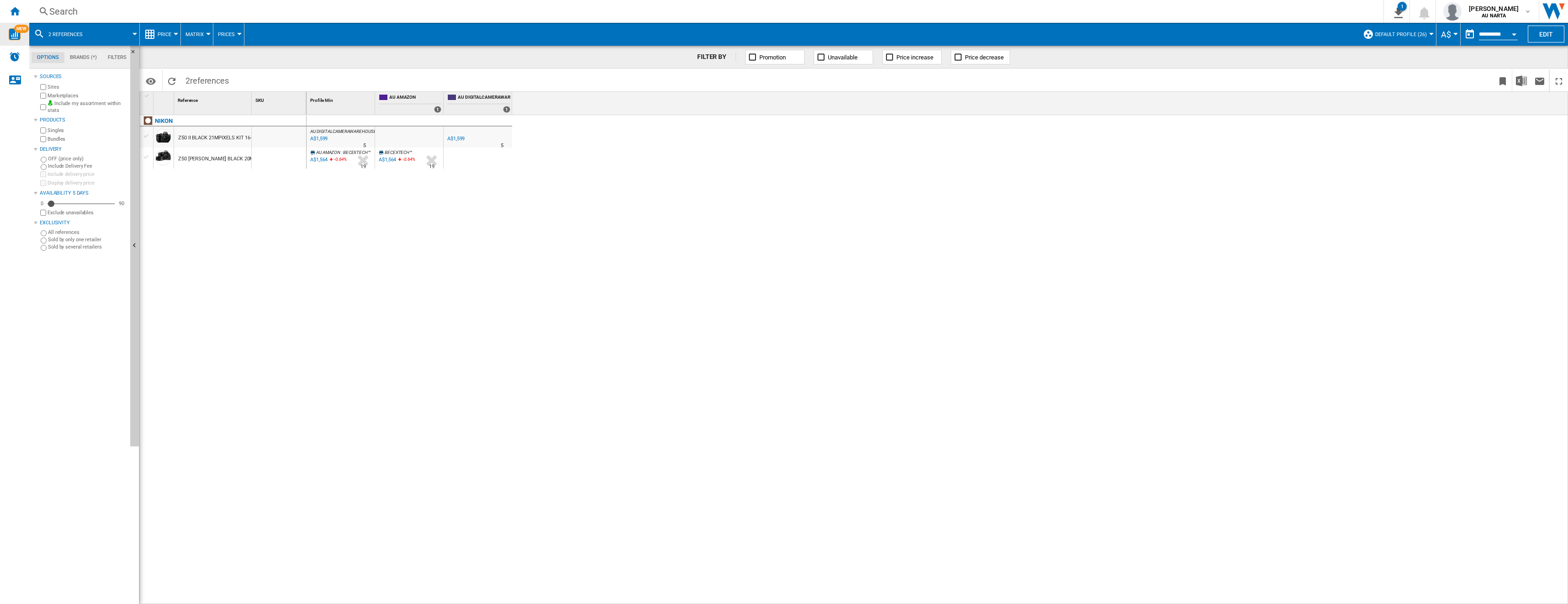
click at [172, 38] on button "Price" at bounding box center [167, 35] width 18 height 23
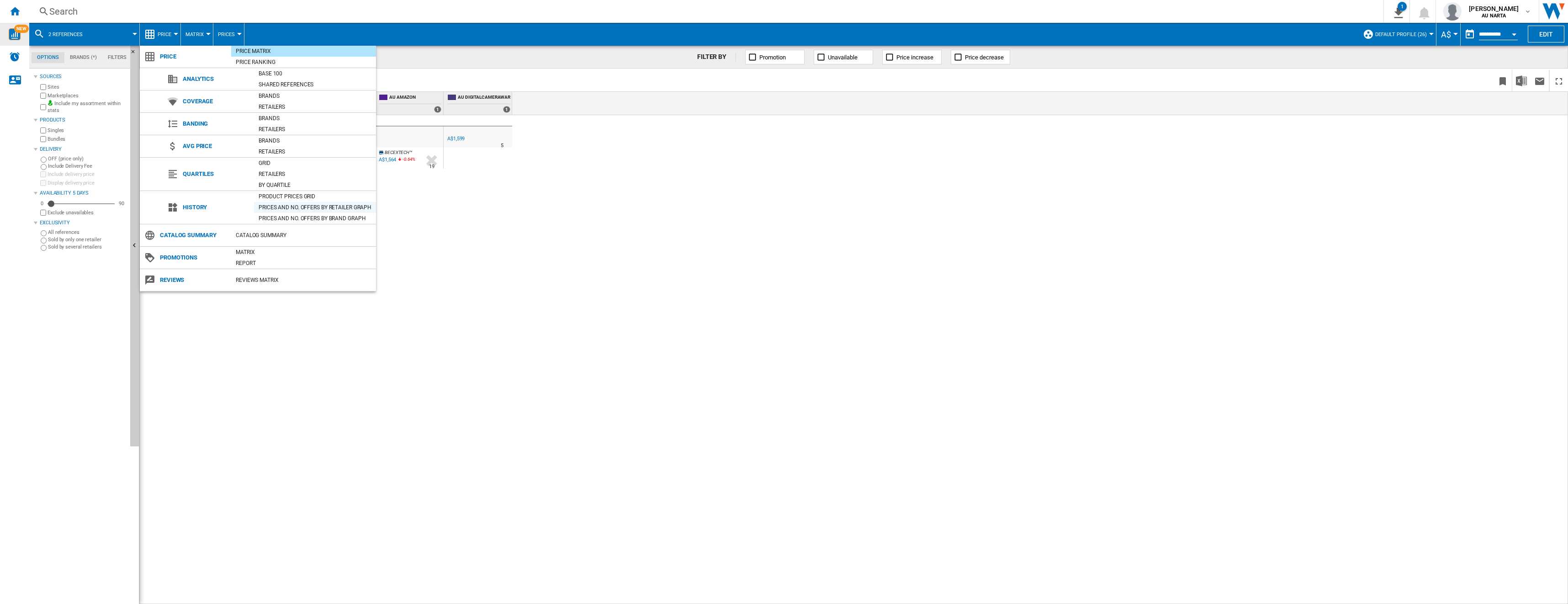
click at [354, 206] on div "Prices and No. offers by retailer graph" at bounding box center [315, 207] width 122 height 9
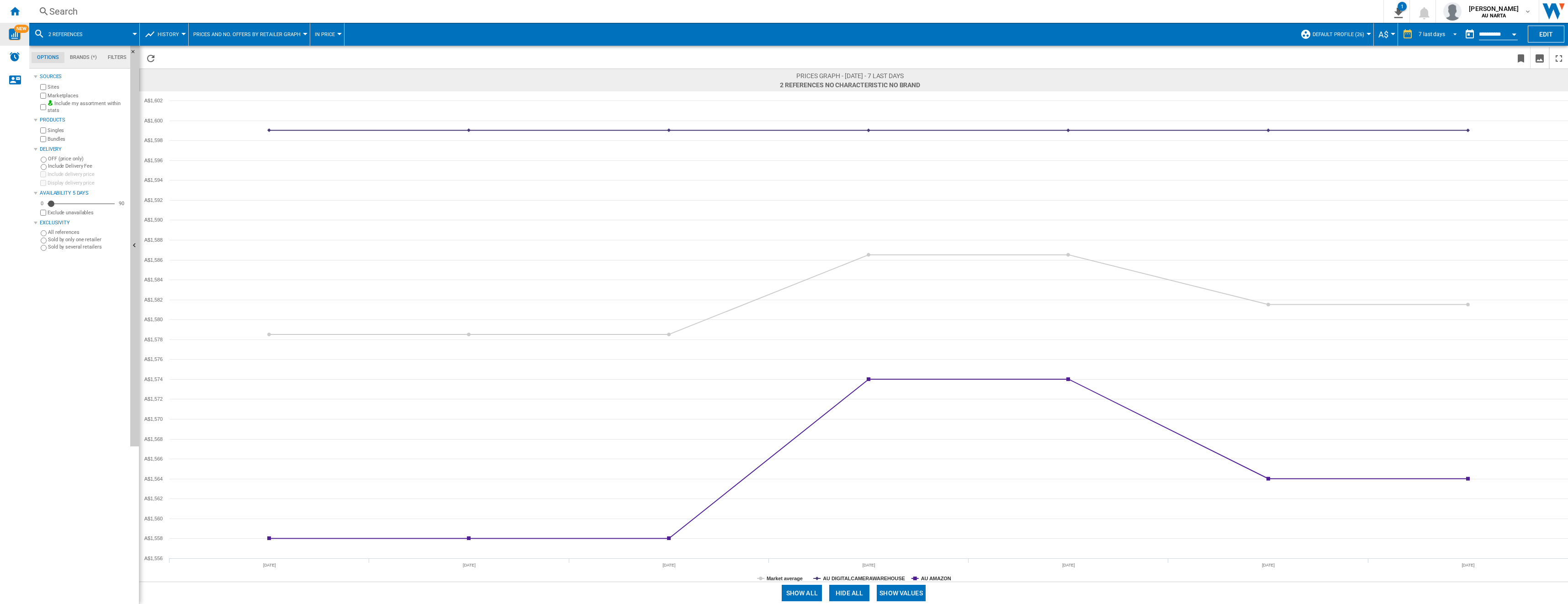
click at [581, 37] on div "7 last days" at bounding box center [1432, 34] width 27 height 7
click at [581, 128] on div "6 last months" at bounding box center [1434, 128] width 34 height 8
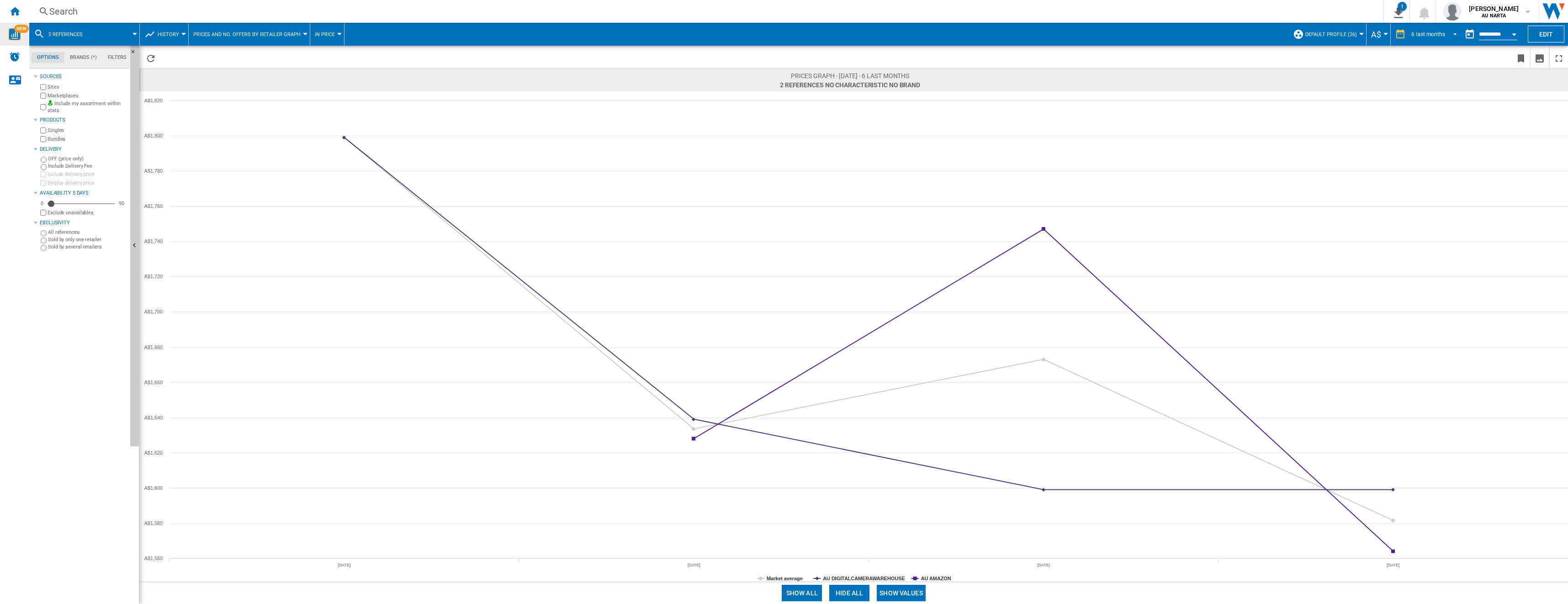
click at [581, 32] on span "REPORTS.WIZARD.STEPS.REPORT.STEPS.REPORT_OPTIONS.PERIOD: 6 last months" at bounding box center [1452, 33] width 11 height 9
click at [581, 128] on div "18 last months" at bounding box center [1429, 131] width 37 height 8
click at [581, 36] on button "Open calendar" at bounding box center [1514, 33] width 16 height 16
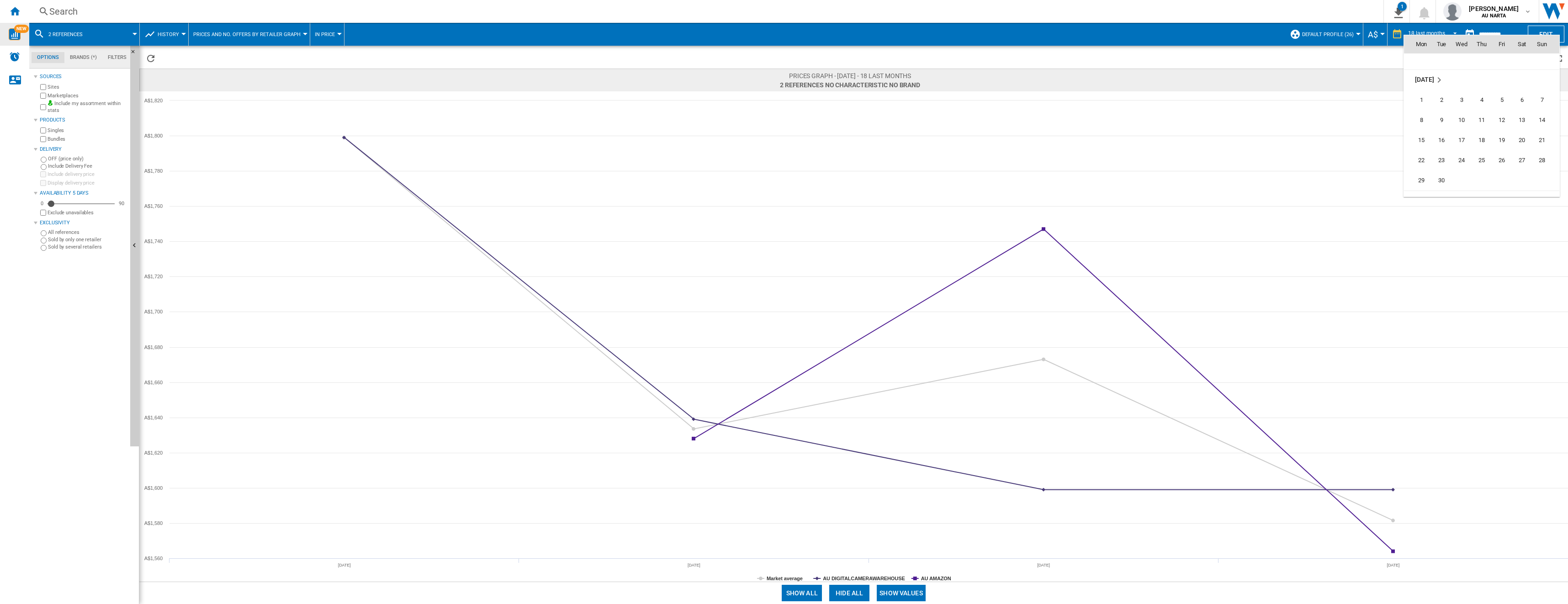
click at [181, 36] on div at bounding box center [784, 302] width 1568 height 604
click at [181, 36] on button "History" at bounding box center [170, 35] width 26 height 23
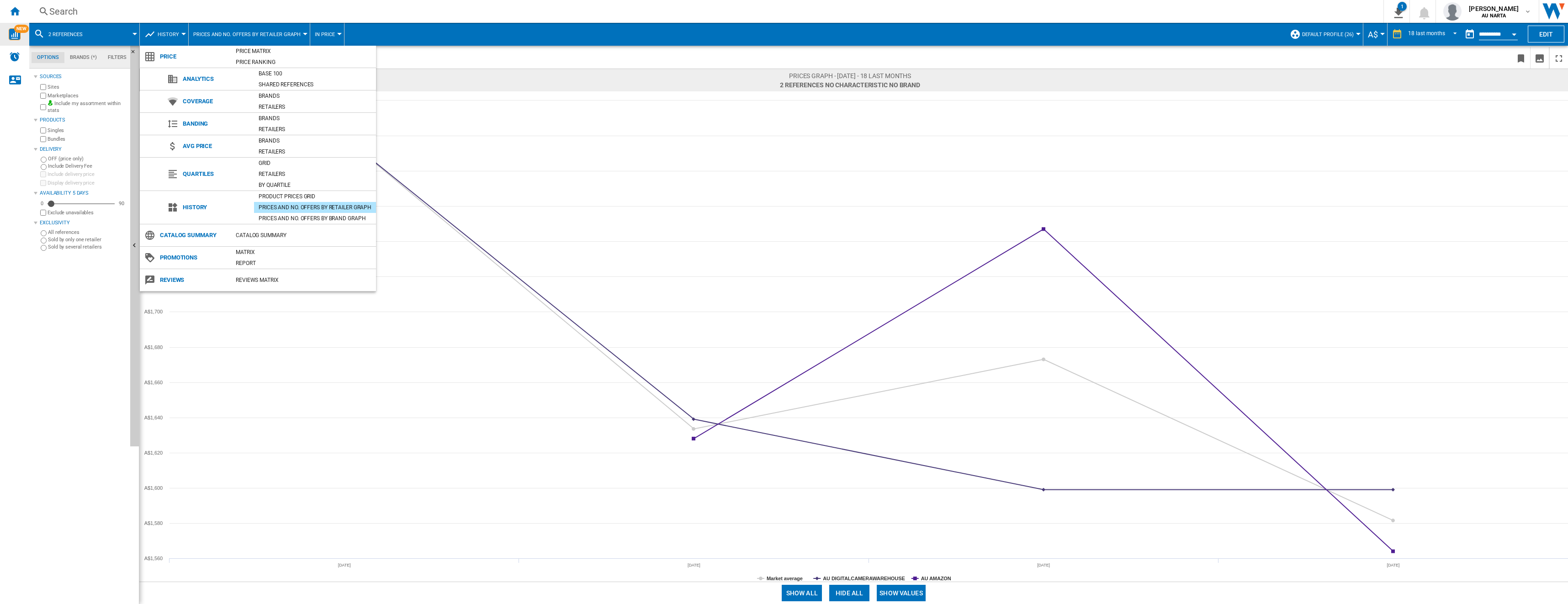
click at [581, 128] on md-backdrop at bounding box center [784, 302] width 1568 height 604
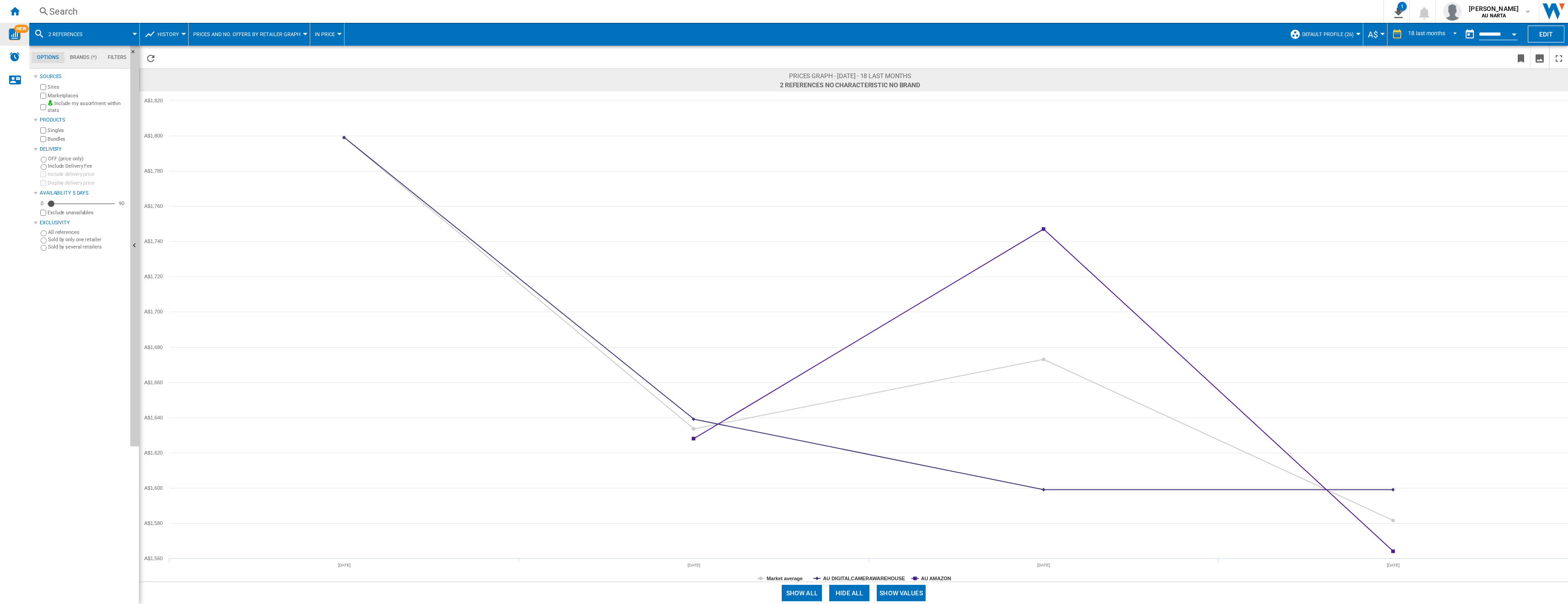
click at [581, 34] on button "Open calendar" at bounding box center [1514, 33] width 16 height 16
click at [581, 113] on span "11" at bounding box center [1522, 111] width 18 height 18
type input "**********"
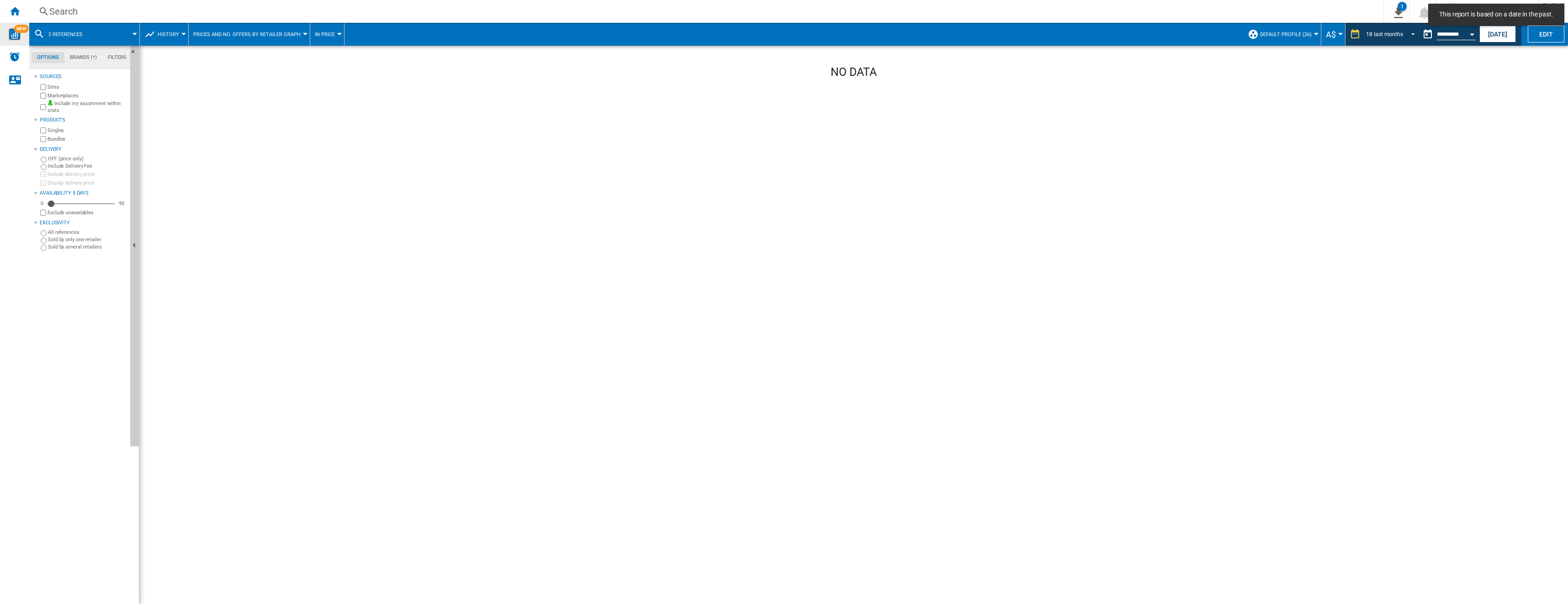
click at [581, 32] on md-select-value "18 last months" at bounding box center [1392, 34] width 54 height 14
